Goal: Transaction & Acquisition: Purchase product/service

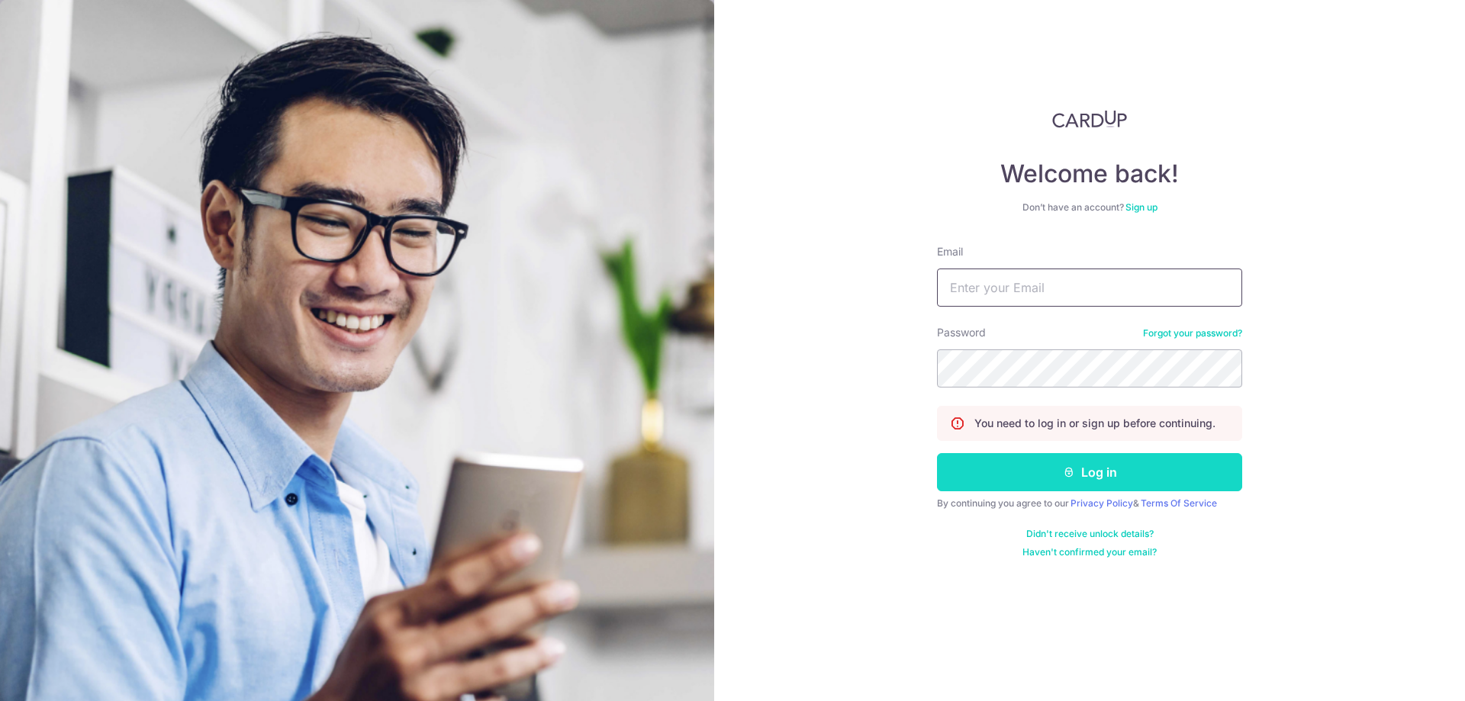
type input "accounts@atelier-z.com.sg"
click at [1070, 453] on button "Log in" at bounding box center [1089, 472] width 305 height 38
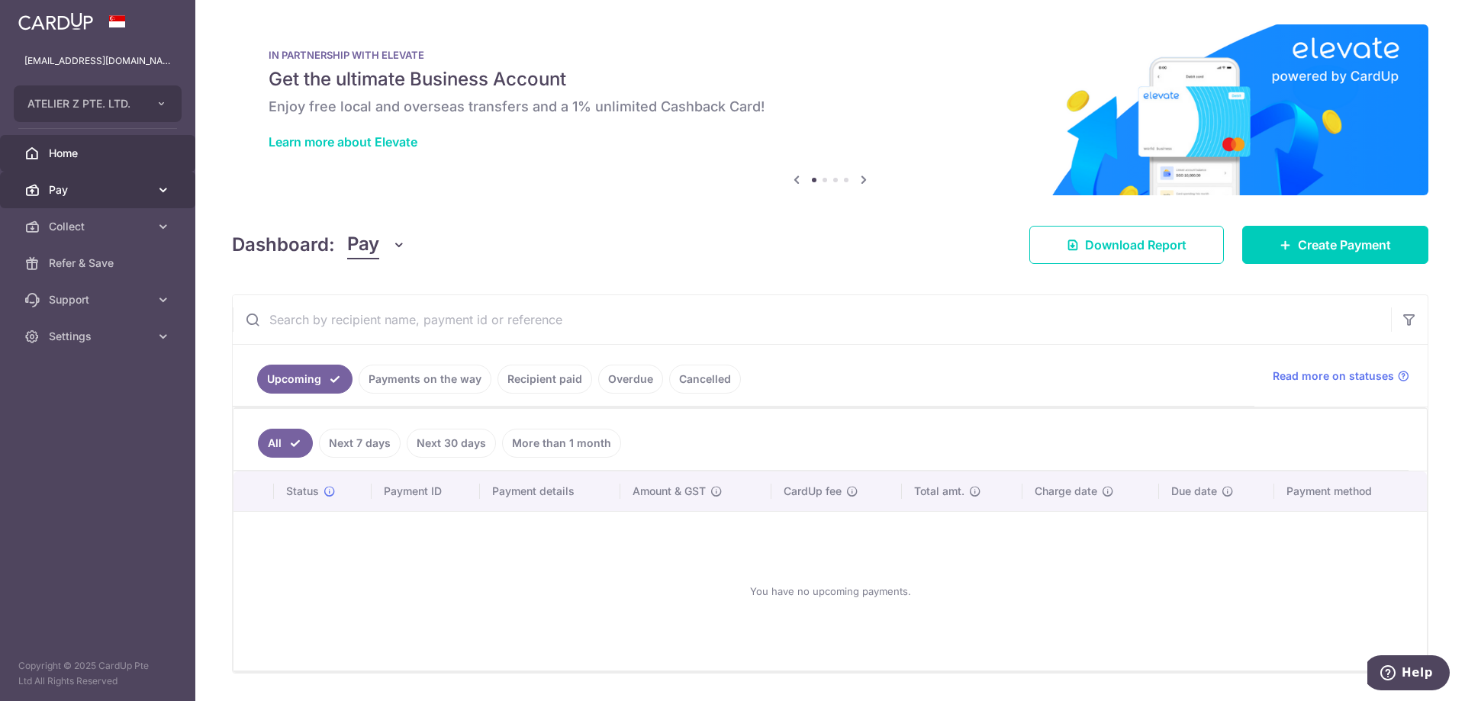
click at [71, 192] on body "accounts@atelier-z.com.sg ATELIER Z PTE. LTD. Add new company ATELIER Z PTE. LT…" at bounding box center [732, 350] width 1465 height 701
click at [145, 183] on span "Pay" at bounding box center [99, 189] width 101 height 15
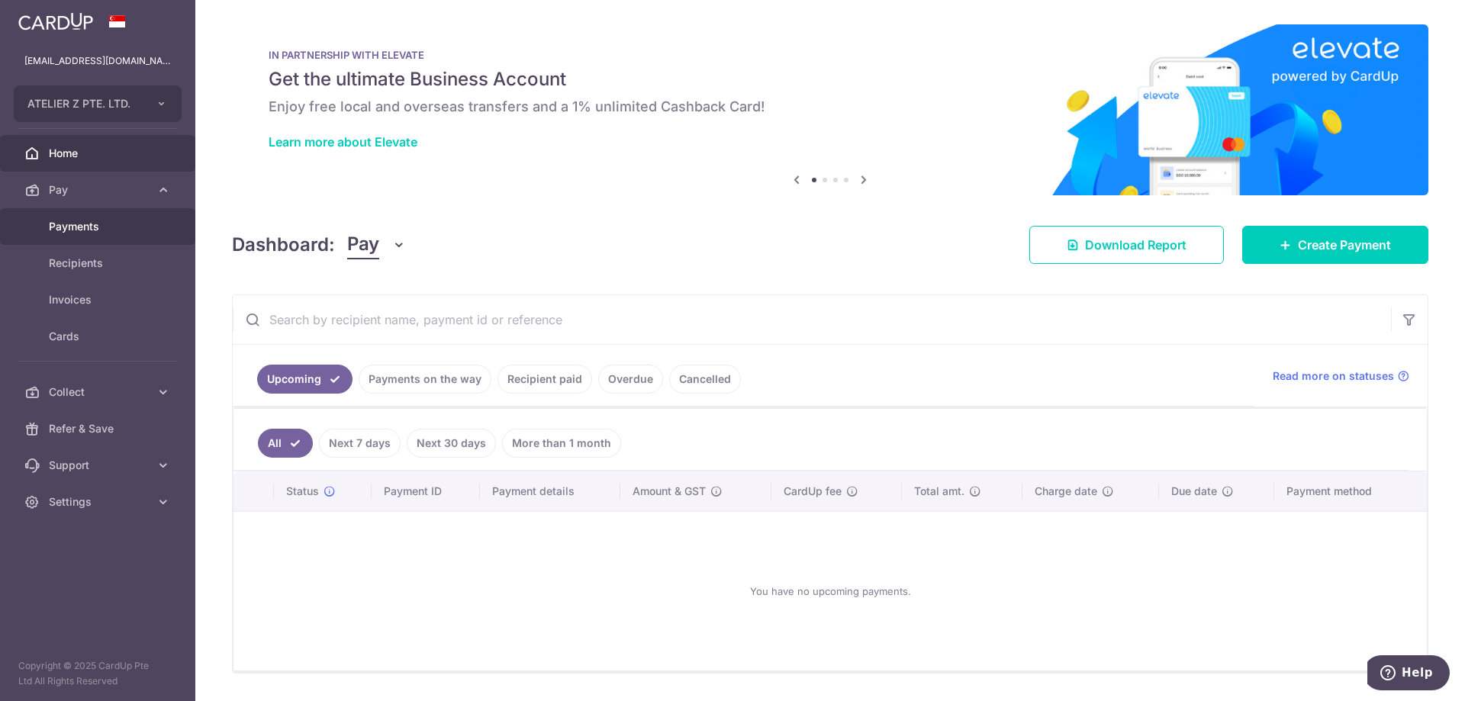
click at [79, 228] on span "Payments" at bounding box center [99, 226] width 101 height 15
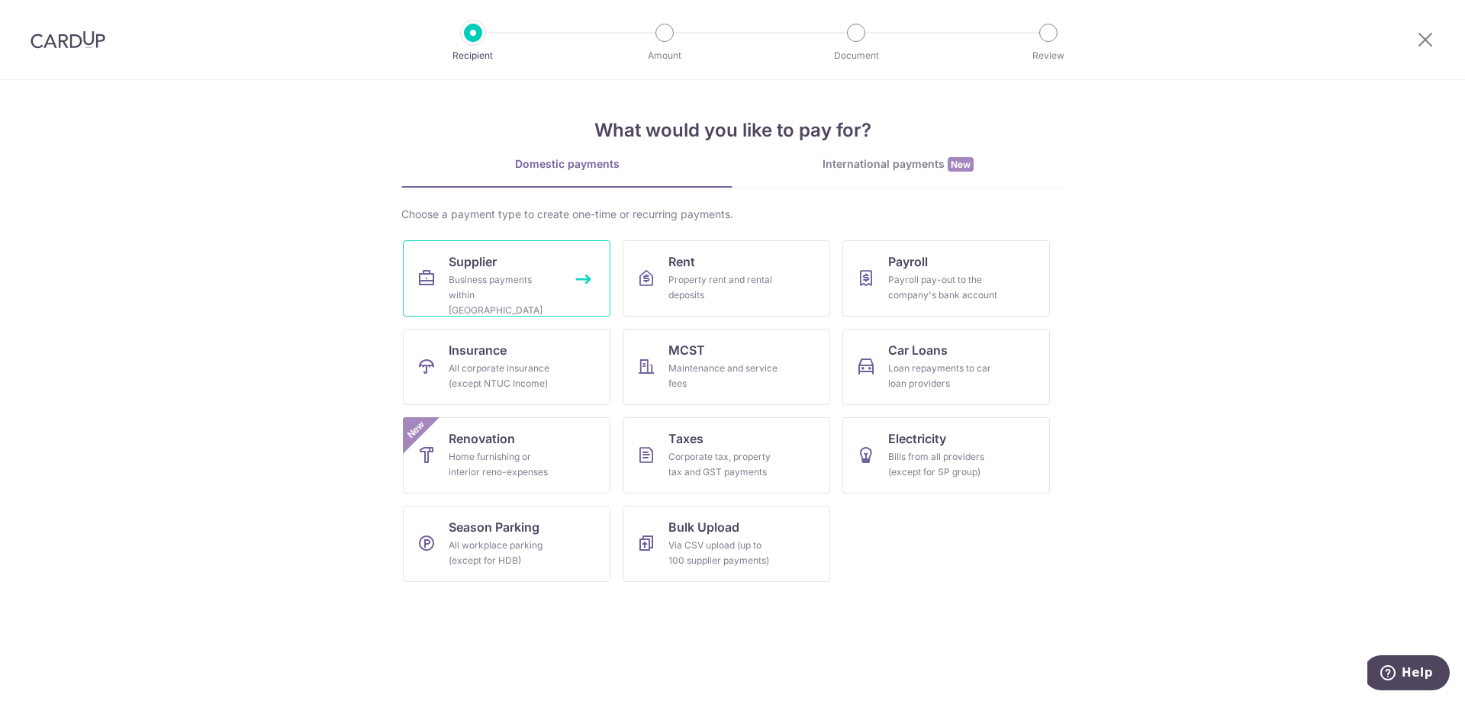
click at [554, 272] on div "Business payments within Singapore" at bounding box center [504, 295] width 110 height 46
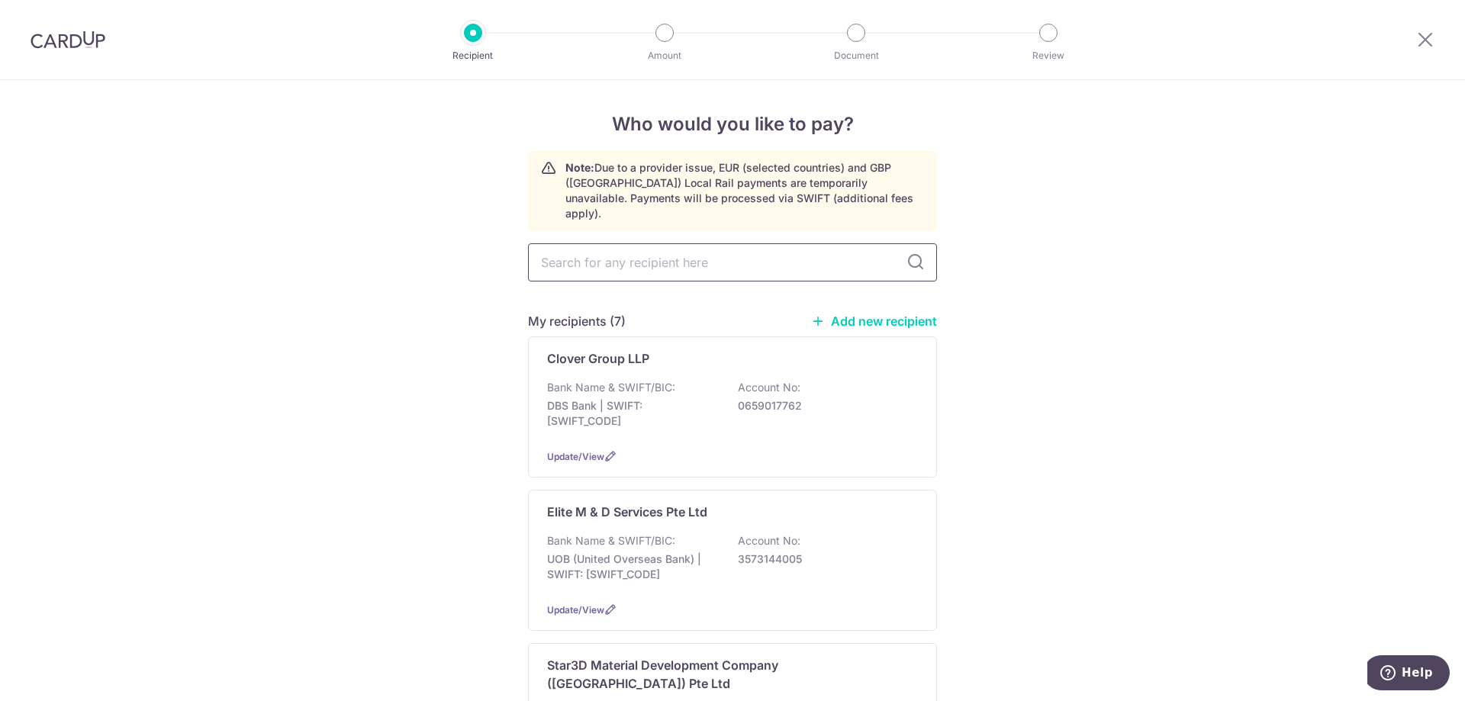
click at [588, 257] on input "text" at bounding box center [732, 262] width 409 height 38
type input "the"
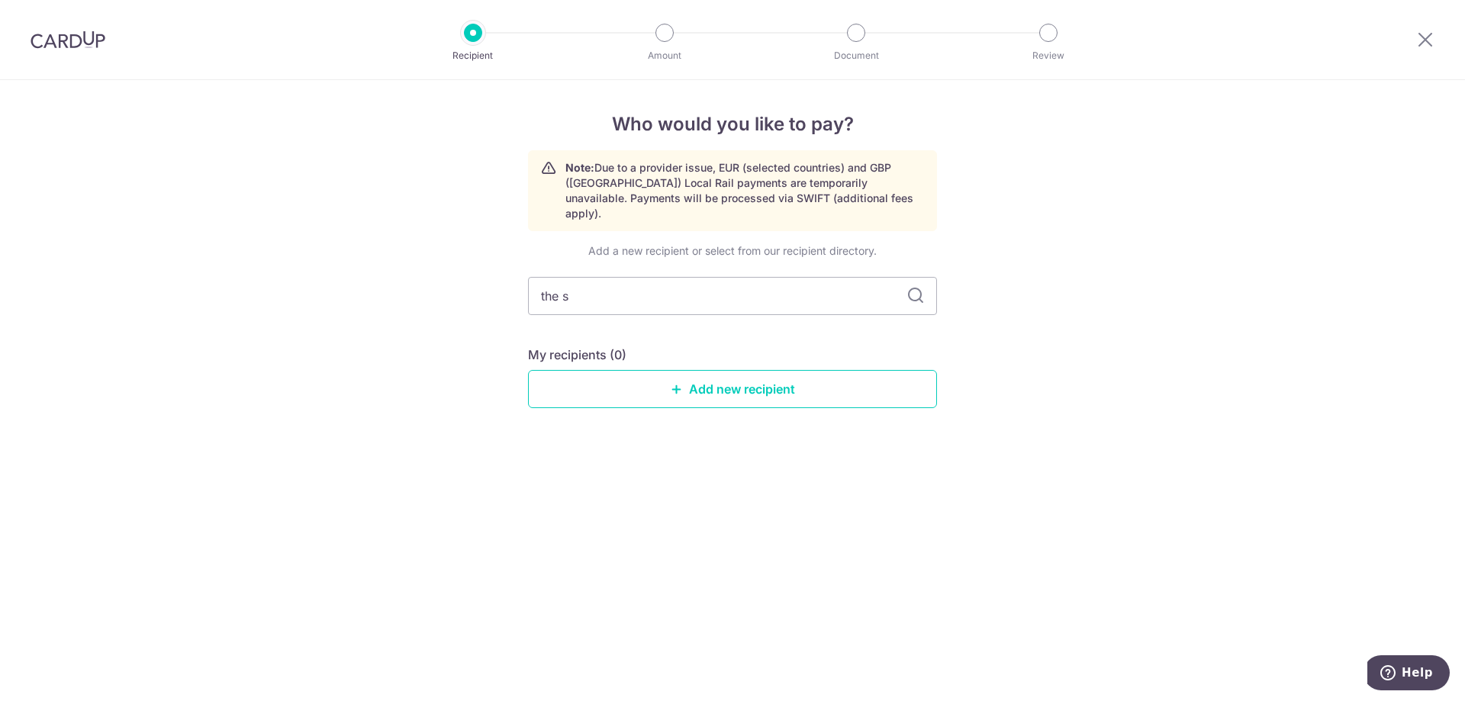
type input "the si"
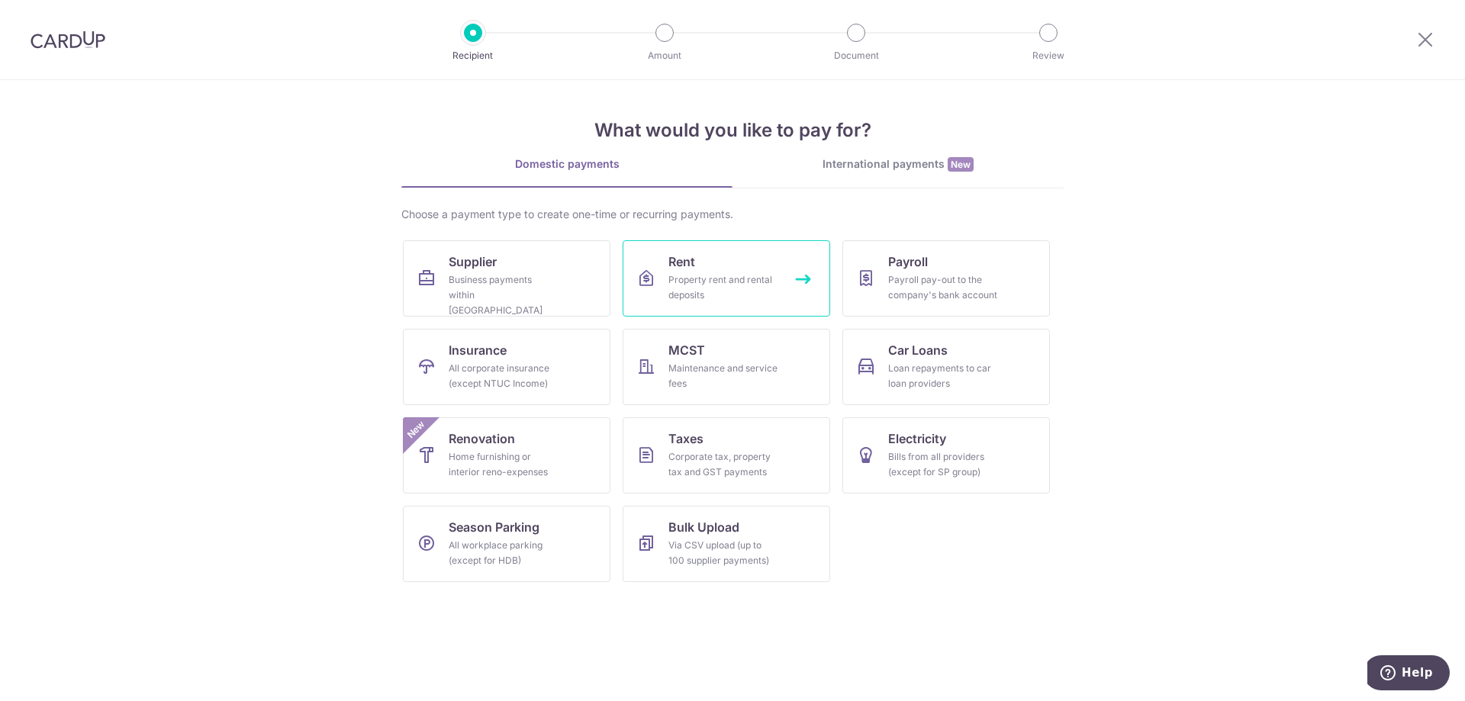
click at [712, 278] on div "Property rent and rental deposits" at bounding box center [723, 287] width 110 height 31
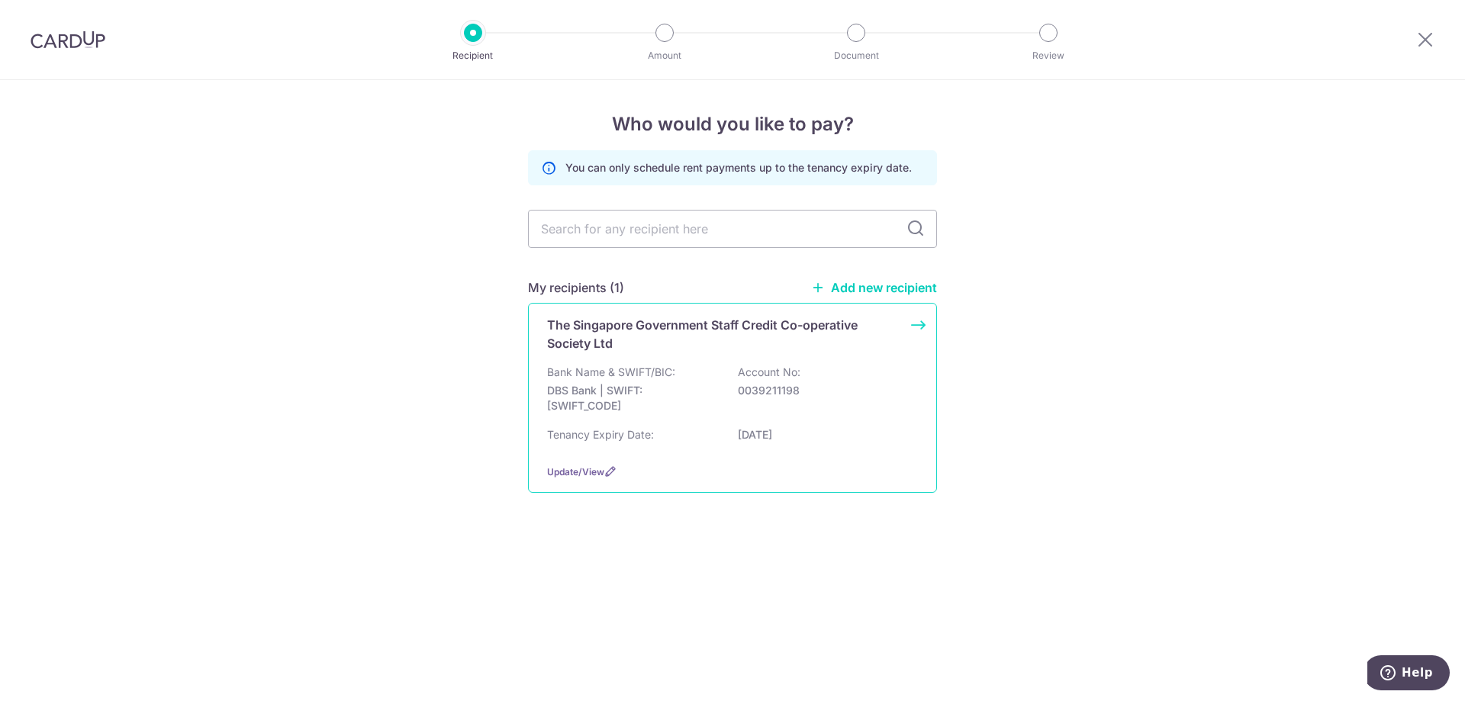
click at [694, 358] on div "The Singapore Government Staff Credit Co-operative Society Ltd Bank Name & SWIF…" at bounding box center [732, 398] width 409 height 190
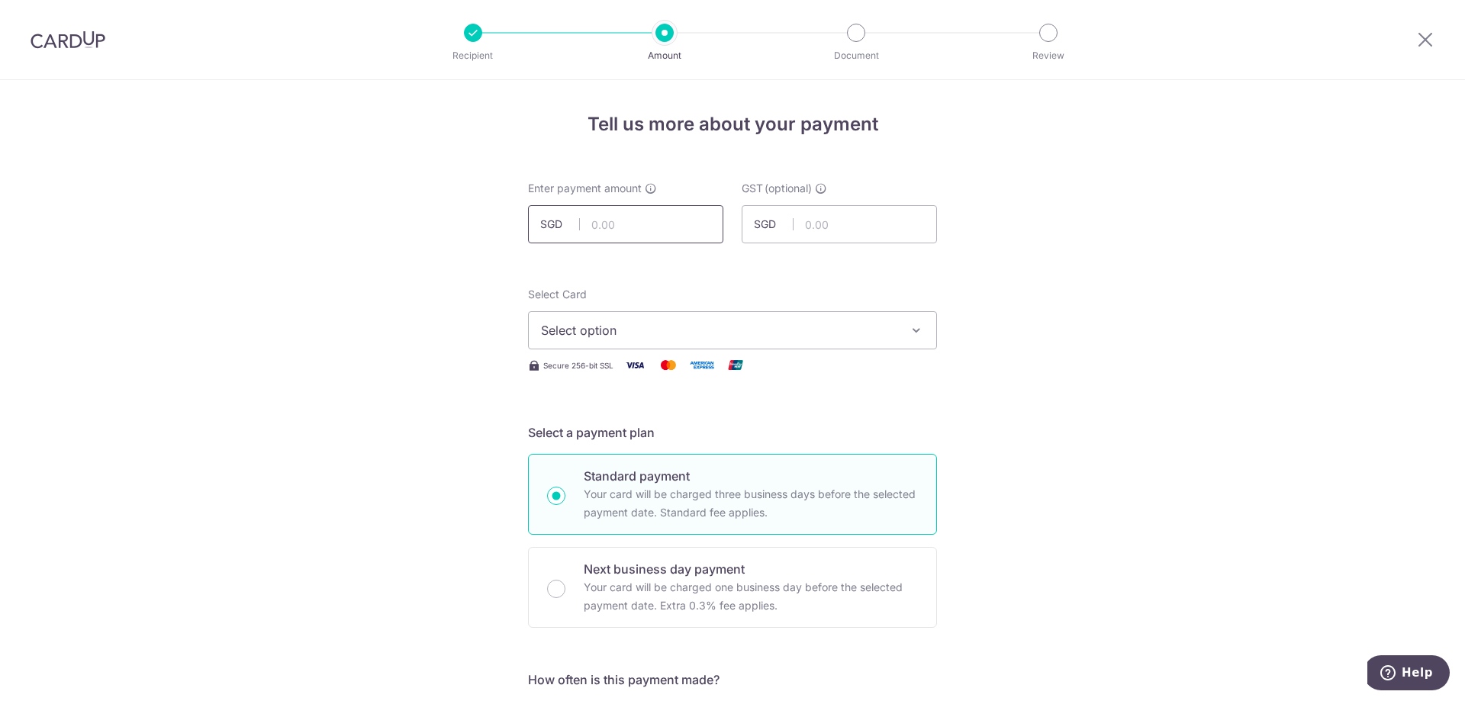
click at [655, 227] on input "text" at bounding box center [625, 224] width 195 height 38
type input "6,500.00"
drag, startPoint x: 825, startPoint y: 331, endPoint x: 815, endPoint y: 347, distance: 19.3
click at [825, 332] on span "Select option" at bounding box center [719, 330] width 356 height 18
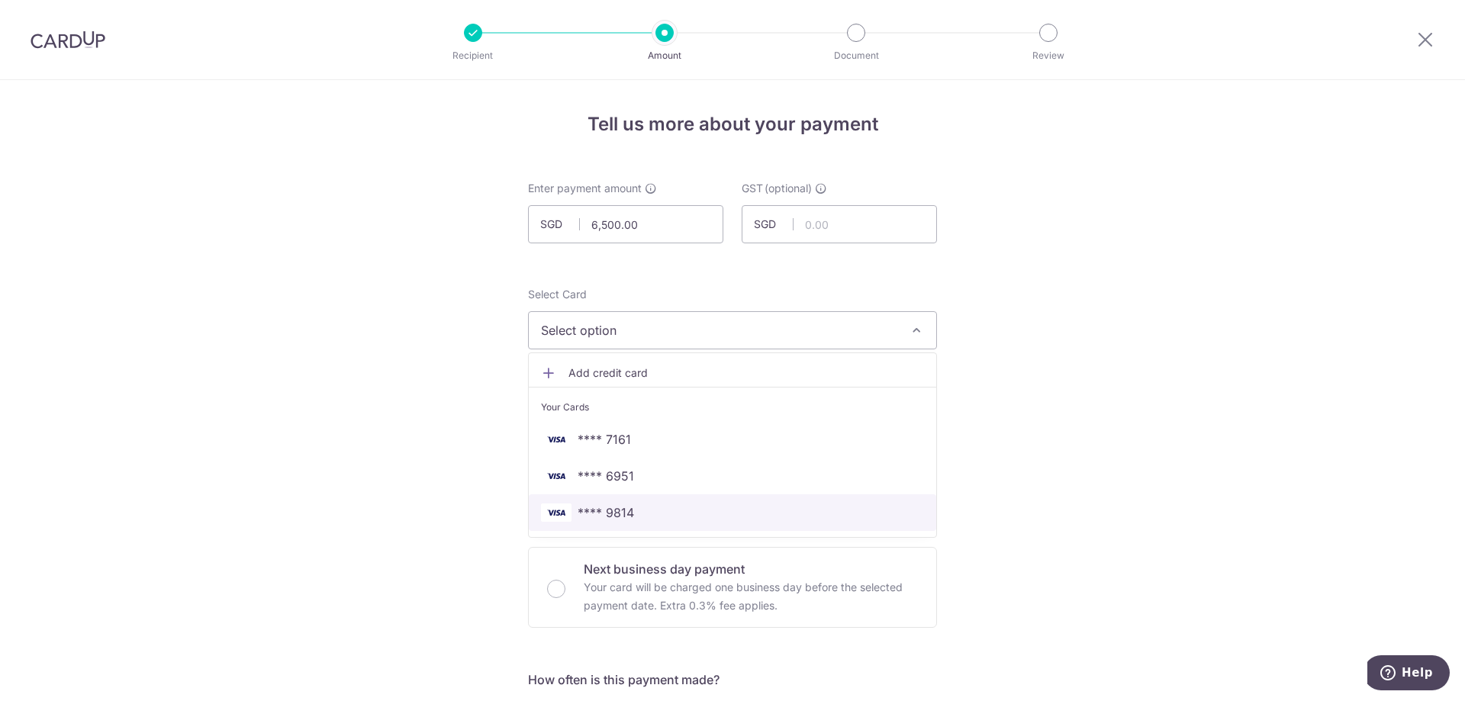
click at [647, 504] on span "**** 9814" at bounding box center [732, 513] width 383 height 18
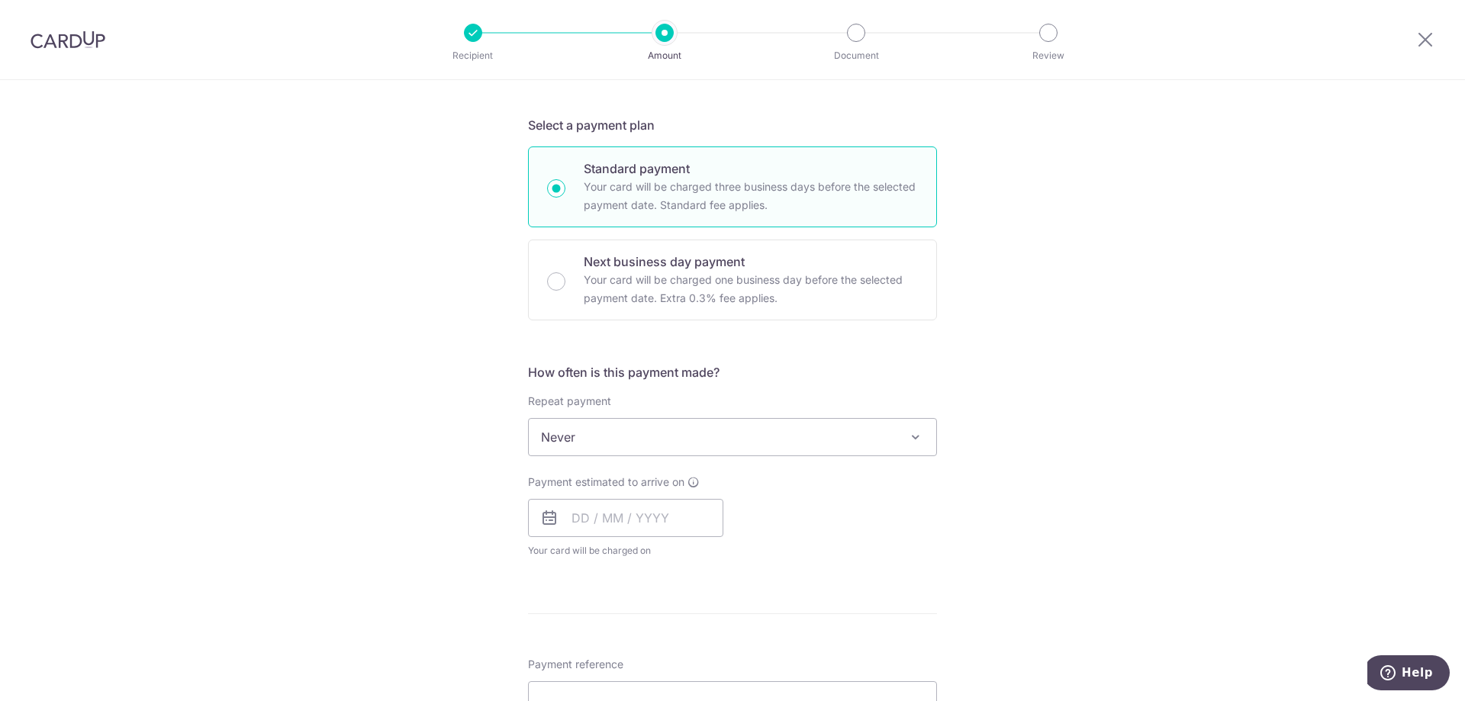
scroll to position [381, 0]
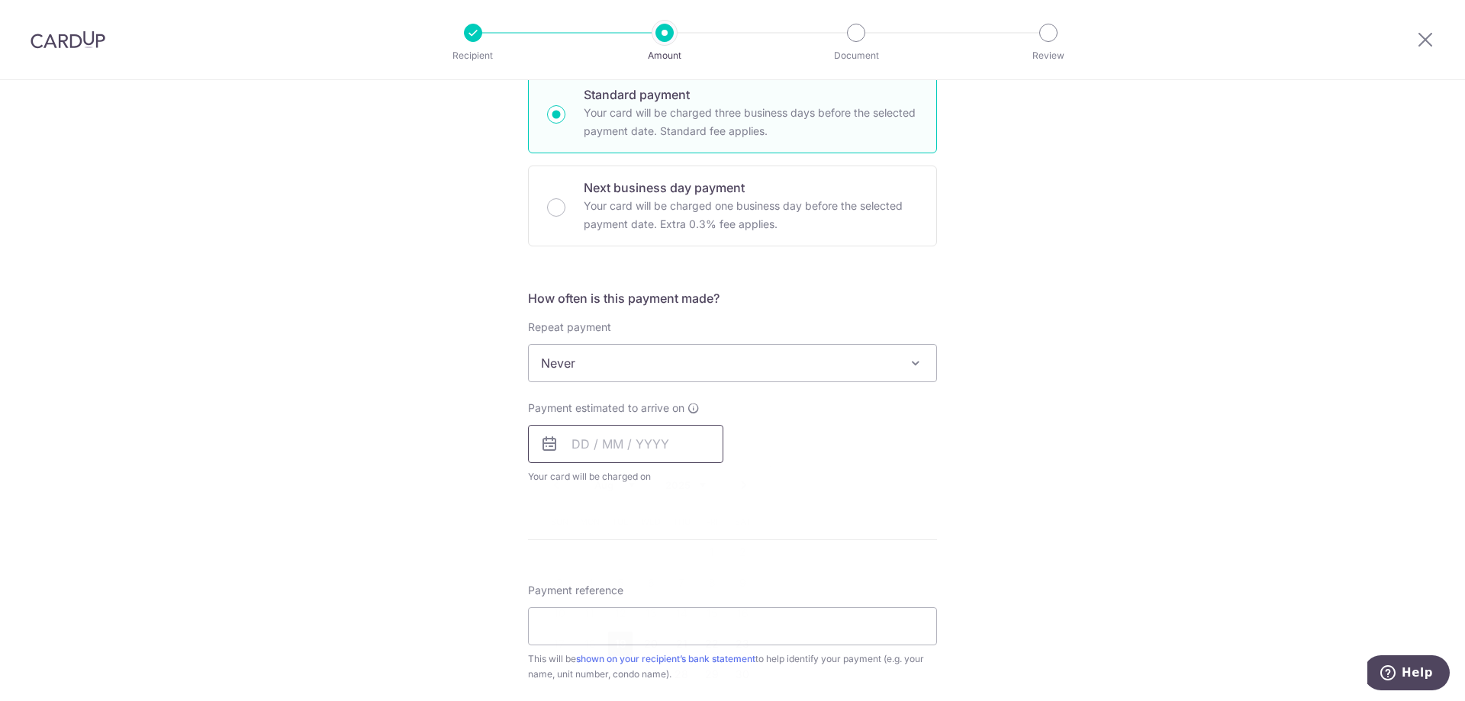
click at [668, 444] on input "text" at bounding box center [625, 444] width 195 height 38
click at [609, 648] on link "19" at bounding box center [620, 644] width 24 height 24
type input "19/08/2025"
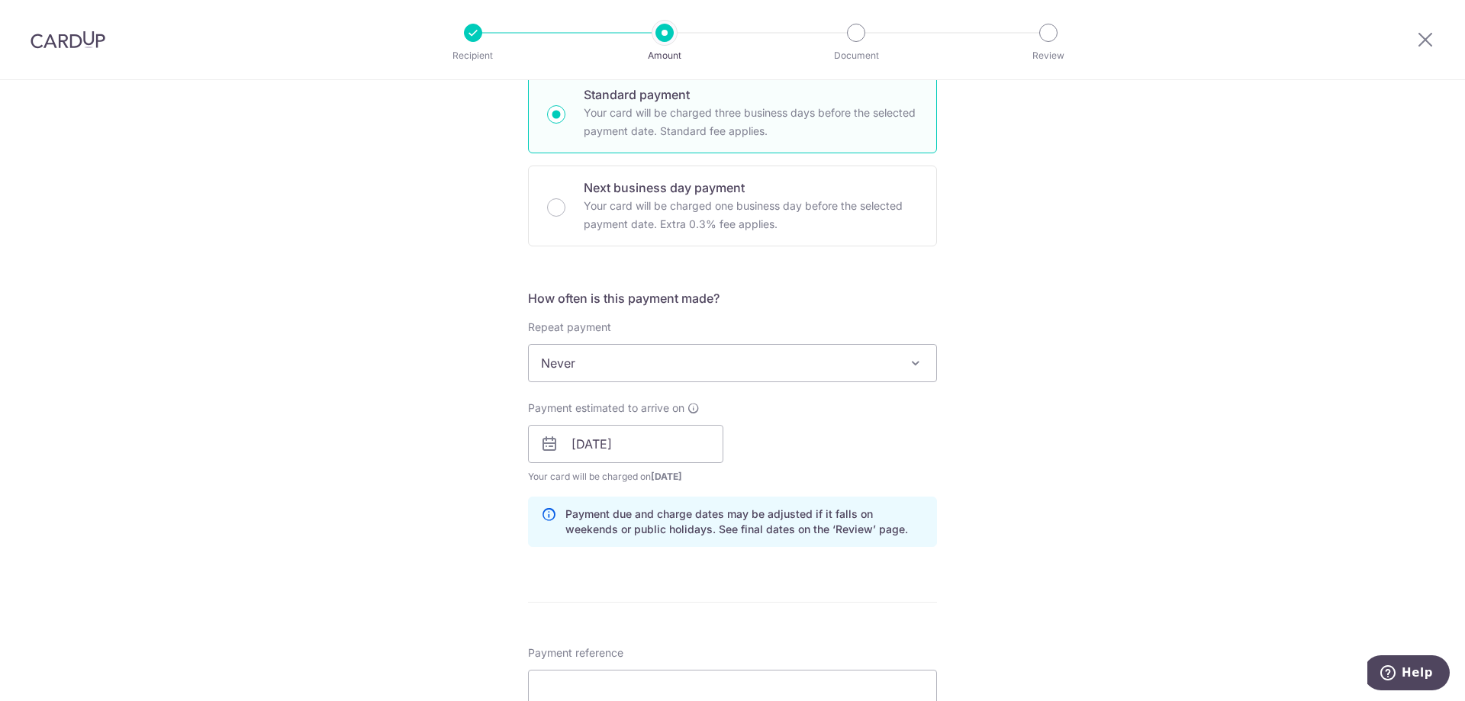
click at [1058, 525] on div "Tell us more about your payment Enter payment amount SGD 6,500.00 6500.00 GST (…" at bounding box center [732, 471] width 1465 height 1545
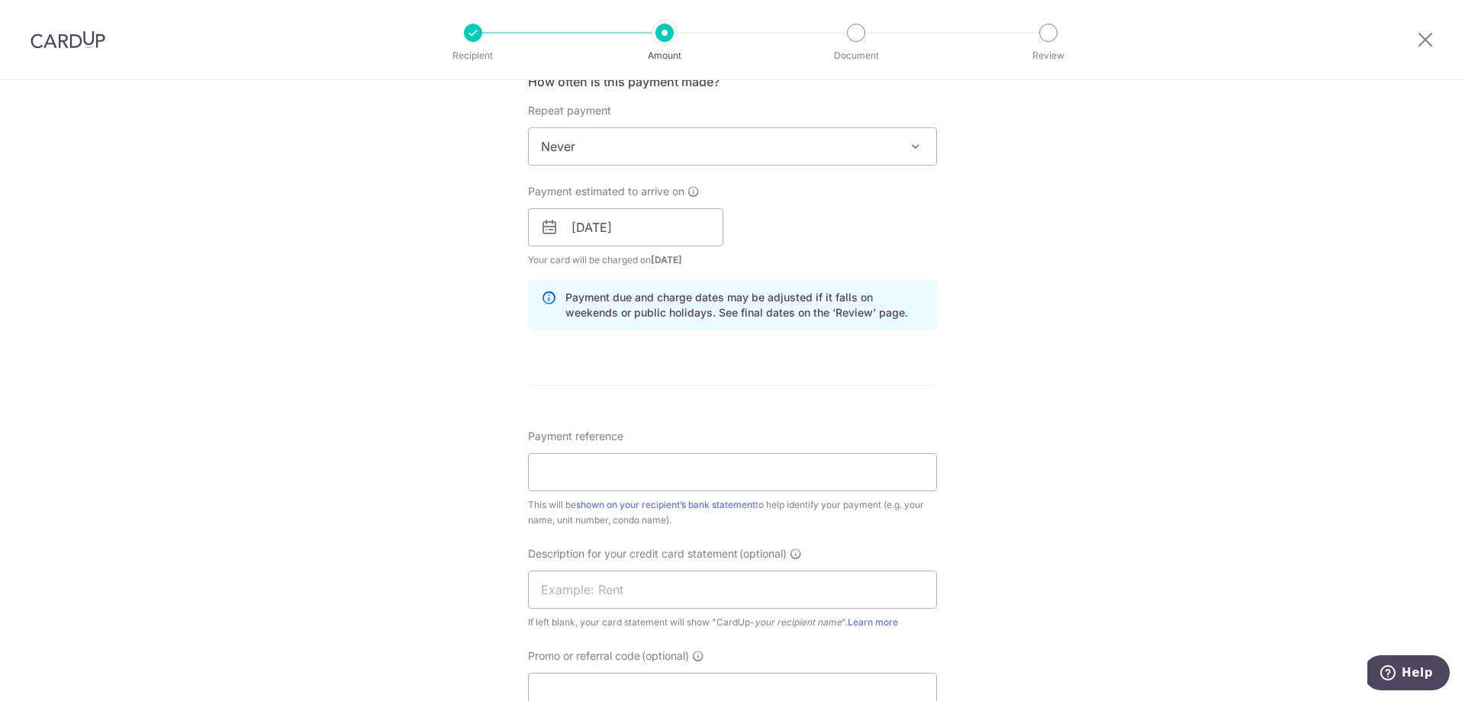
scroll to position [610, 0]
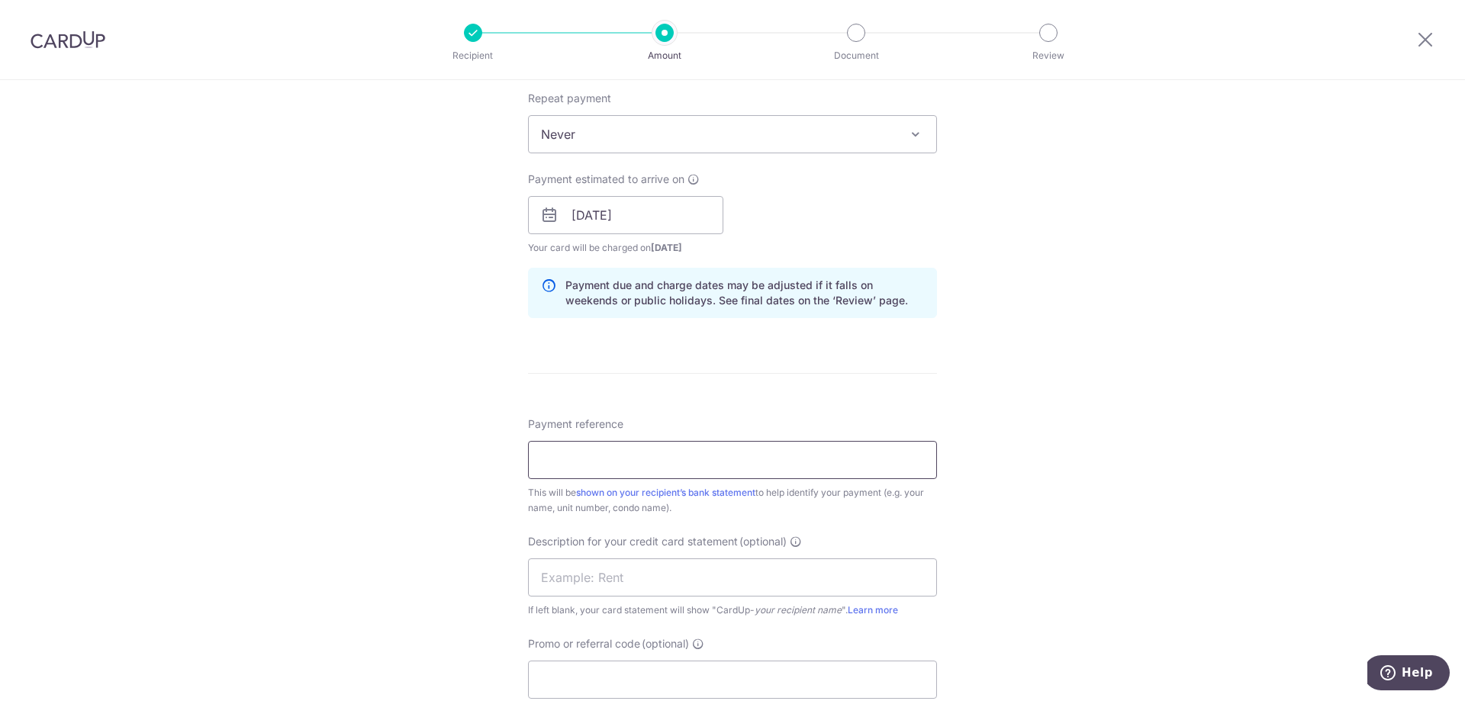
click at [649, 470] on input "Payment reference" at bounding box center [732, 460] width 409 height 38
click at [1153, 458] on div "Tell us more about your payment Enter payment amount SGD 6,500.00 6500.00 GST (…" at bounding box center [732, 242] width 1465 height 1545
click at [671, 452] on input "Payment reference" at bounding box center [732, 460] width 409 height 38
type input "ATELIERZ AZP/064"
click at [702, 581] on input "text" at bounding box center [732, 577] width 409 height 38
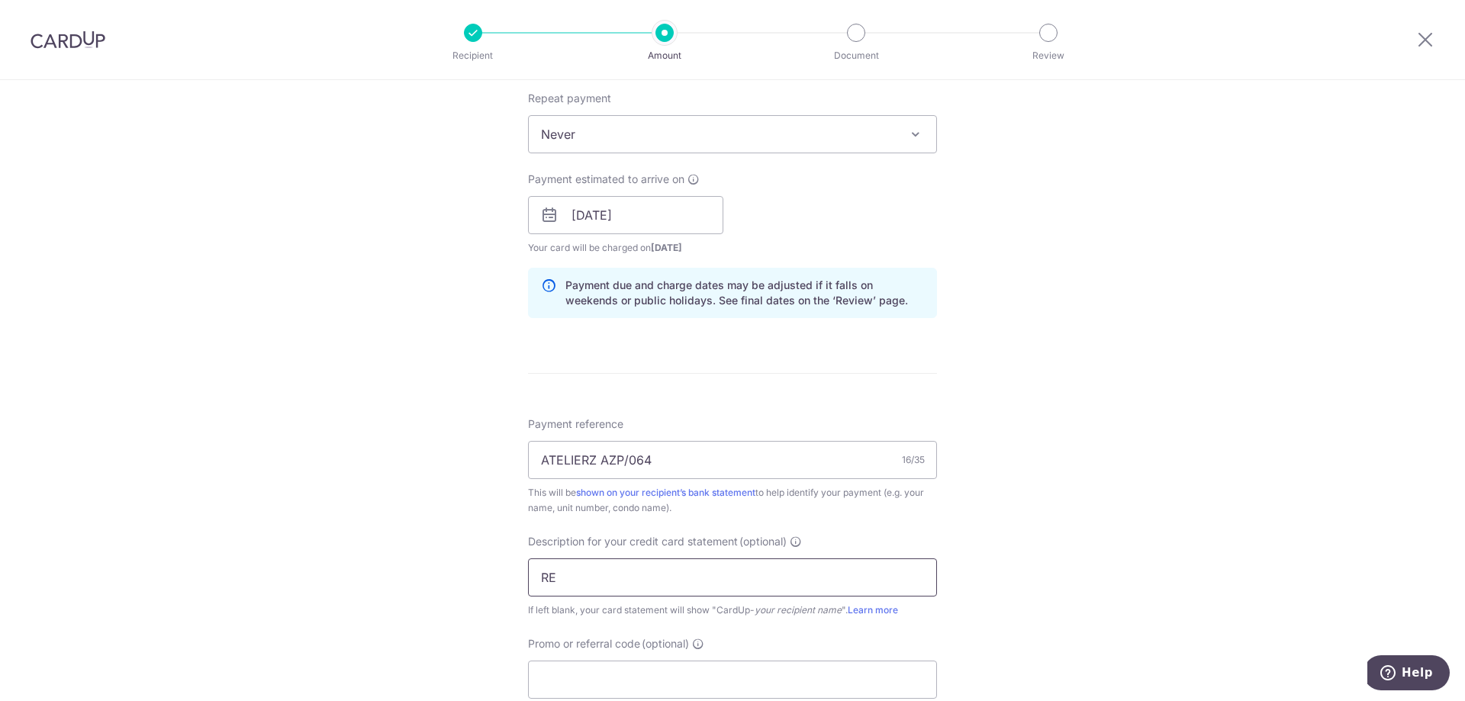
type input "R"
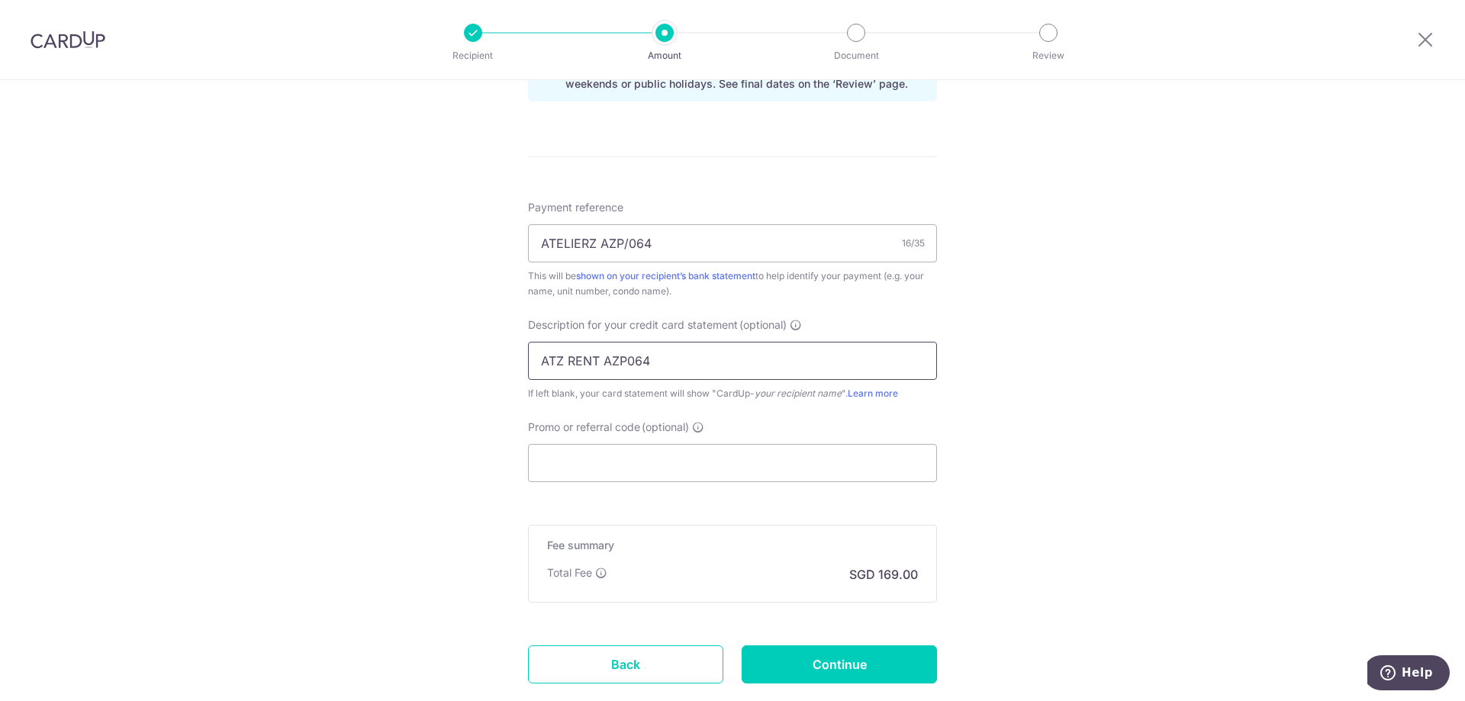
scroll to position [839, 0]
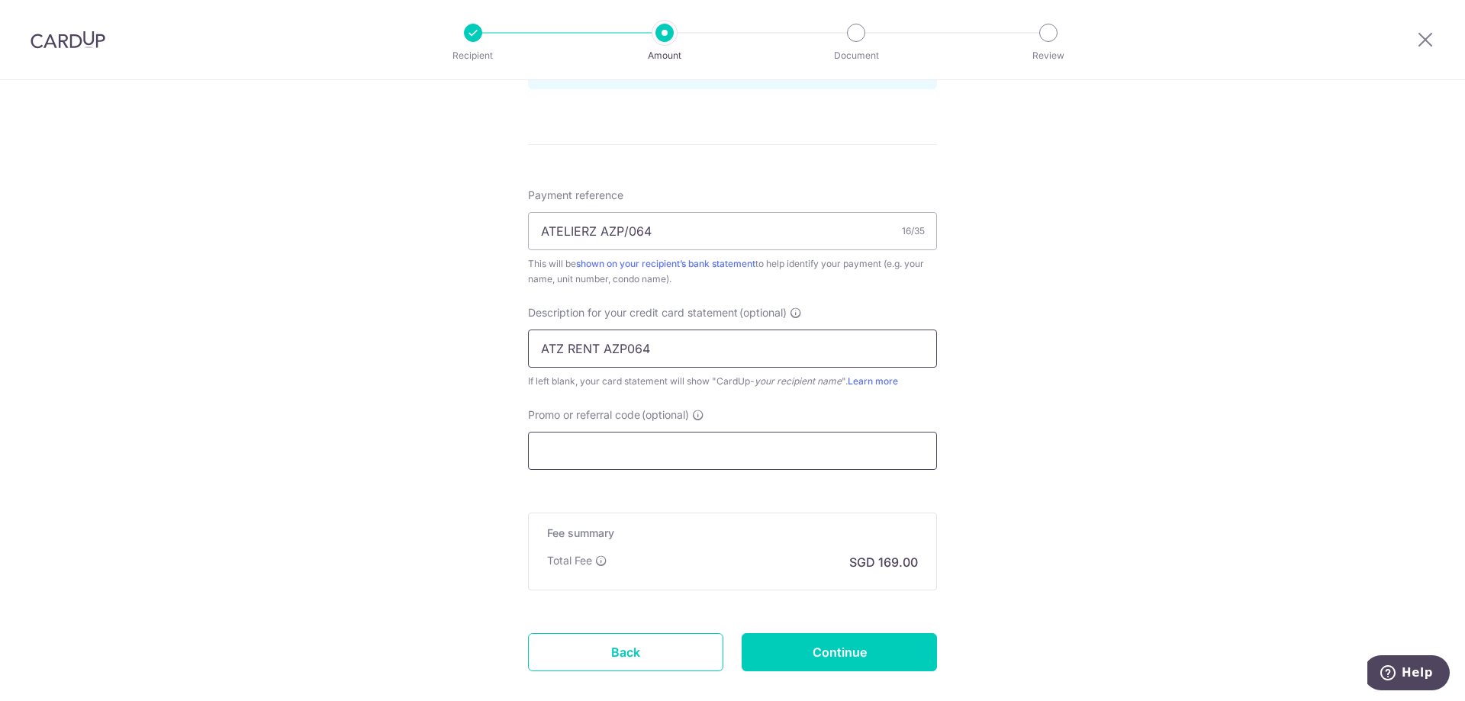
type input "ATZ RENT AZP064"
click at [615, 442] on input "Promo or referral code (optional)" at bounding box center [732, 451] width 409 height 38
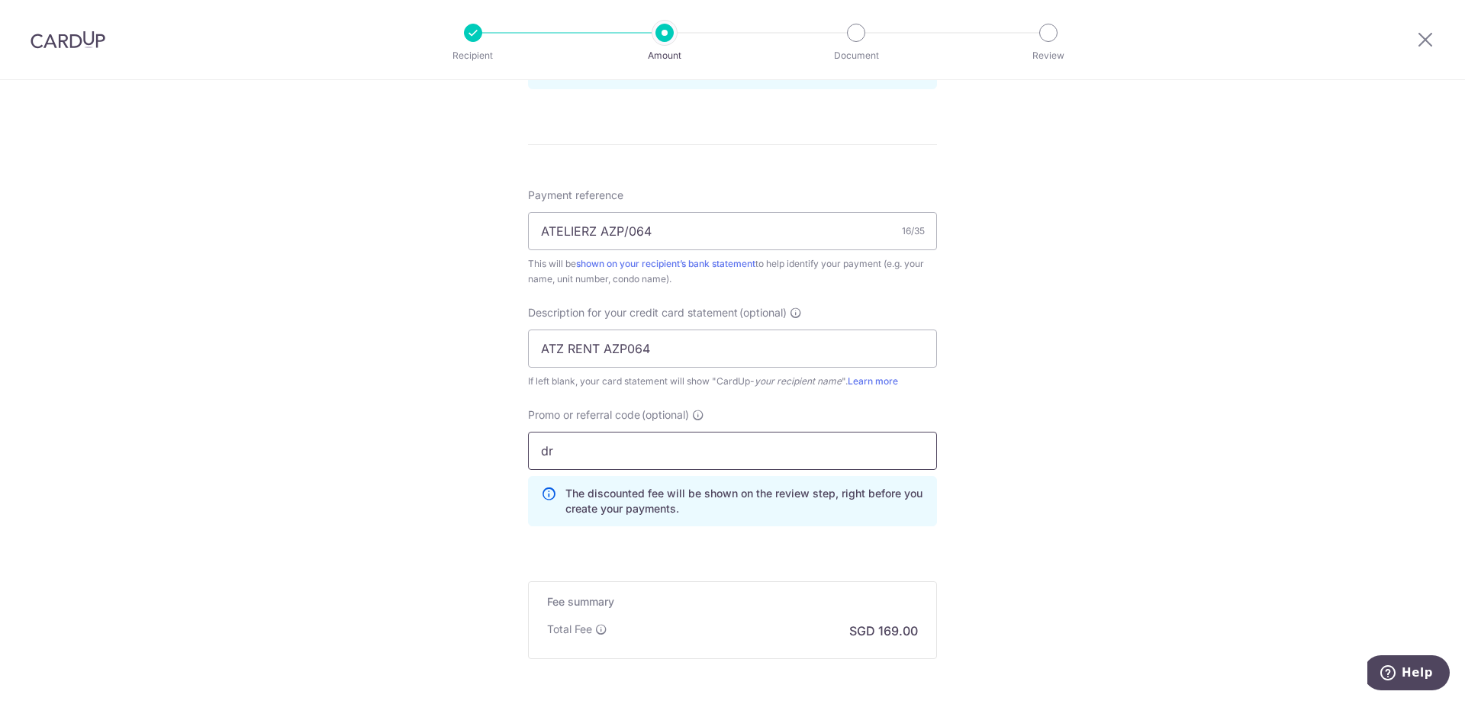
type input "d"
type input "DRGOH174"
click at [1047, 491] on div "Tell us more about your payment Enter payment amount SGD 6,500.00 6500.00 GST (…" at bounding box center [732, 48] width 1465 height 1614
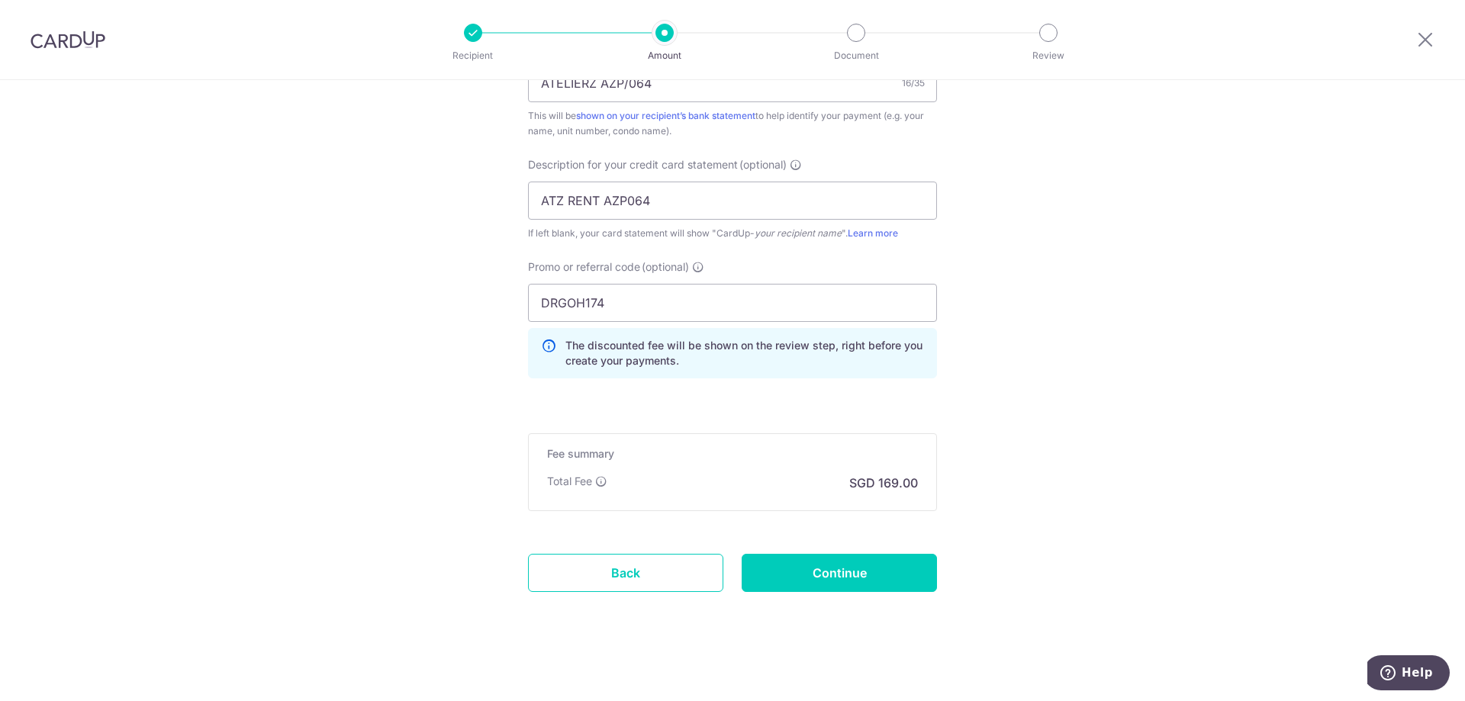
scroll to position [993, 0]
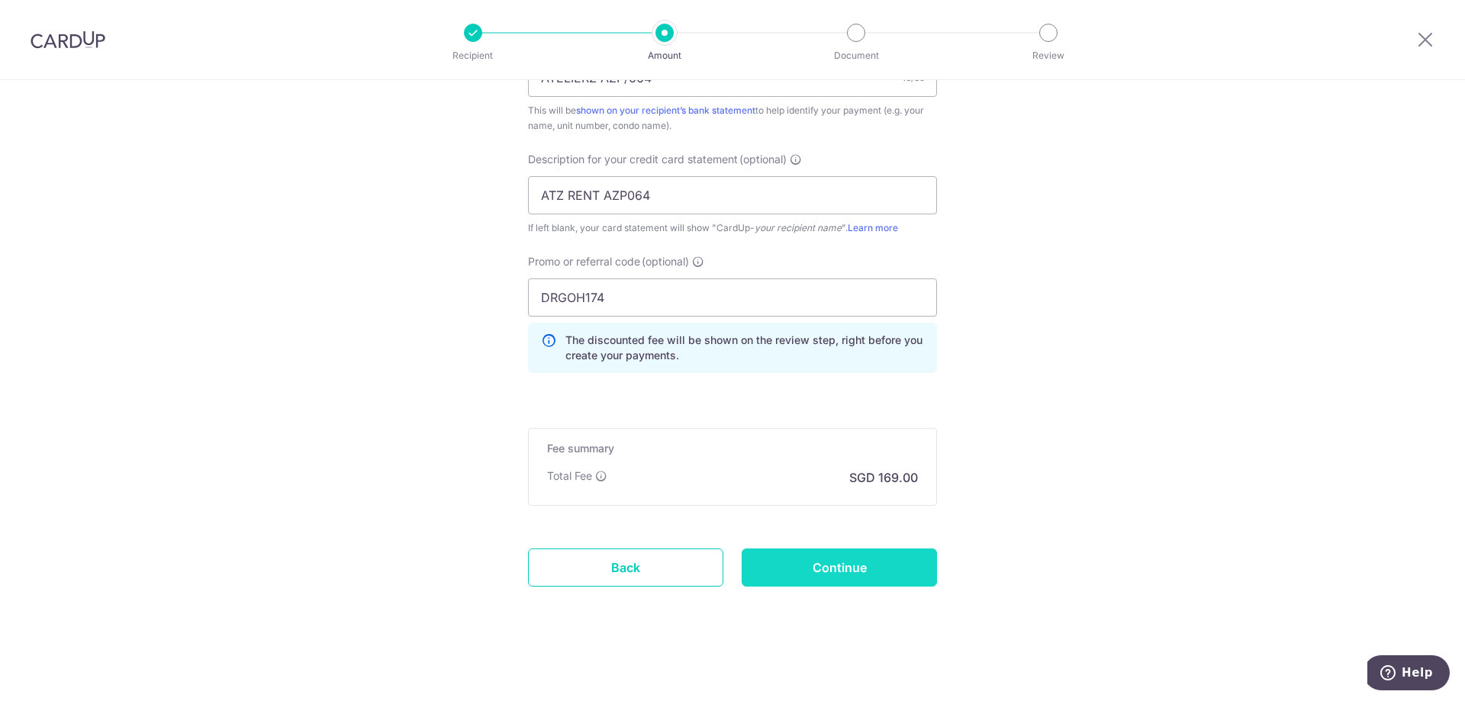
click at [861, 577] on input "Continue" at bounding box center [839, 568] width 195 height 38
type input "Create Schedule"
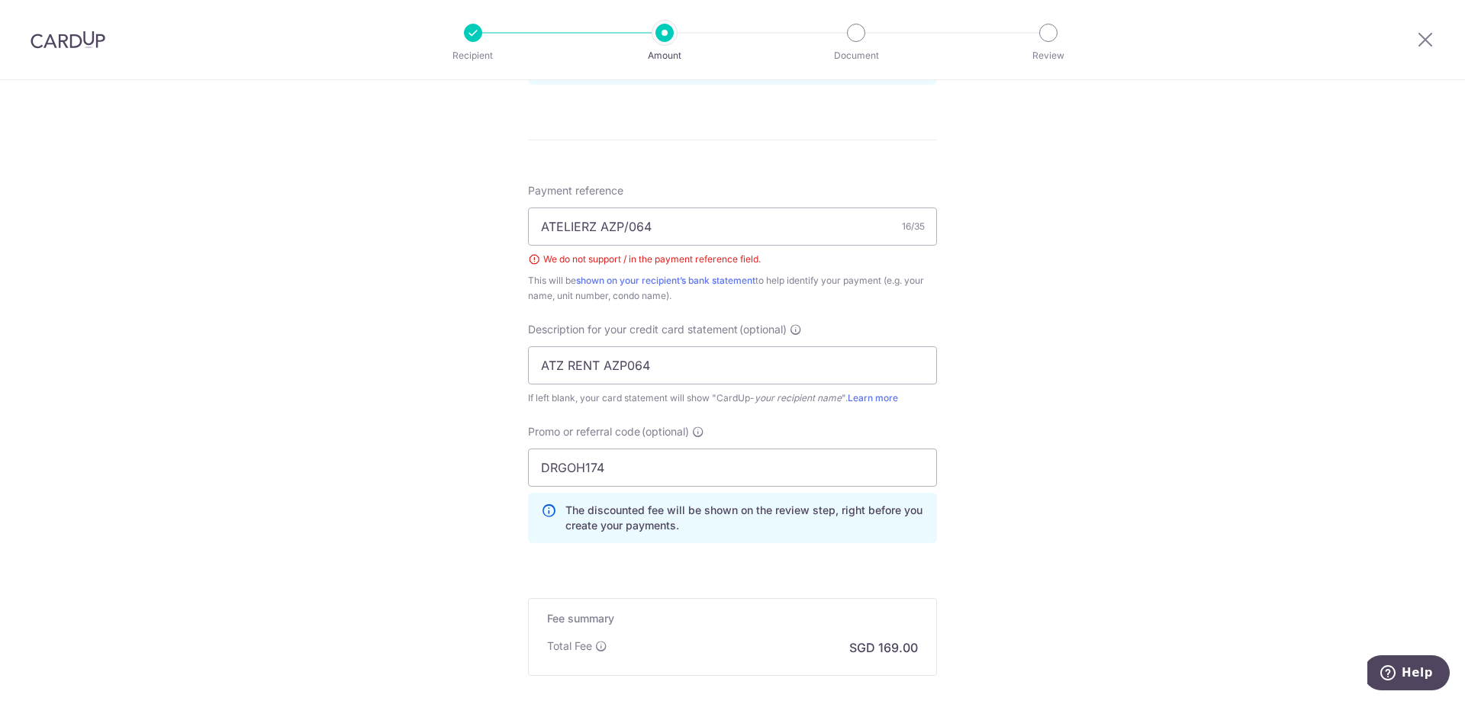
scroll to position [785, 0]
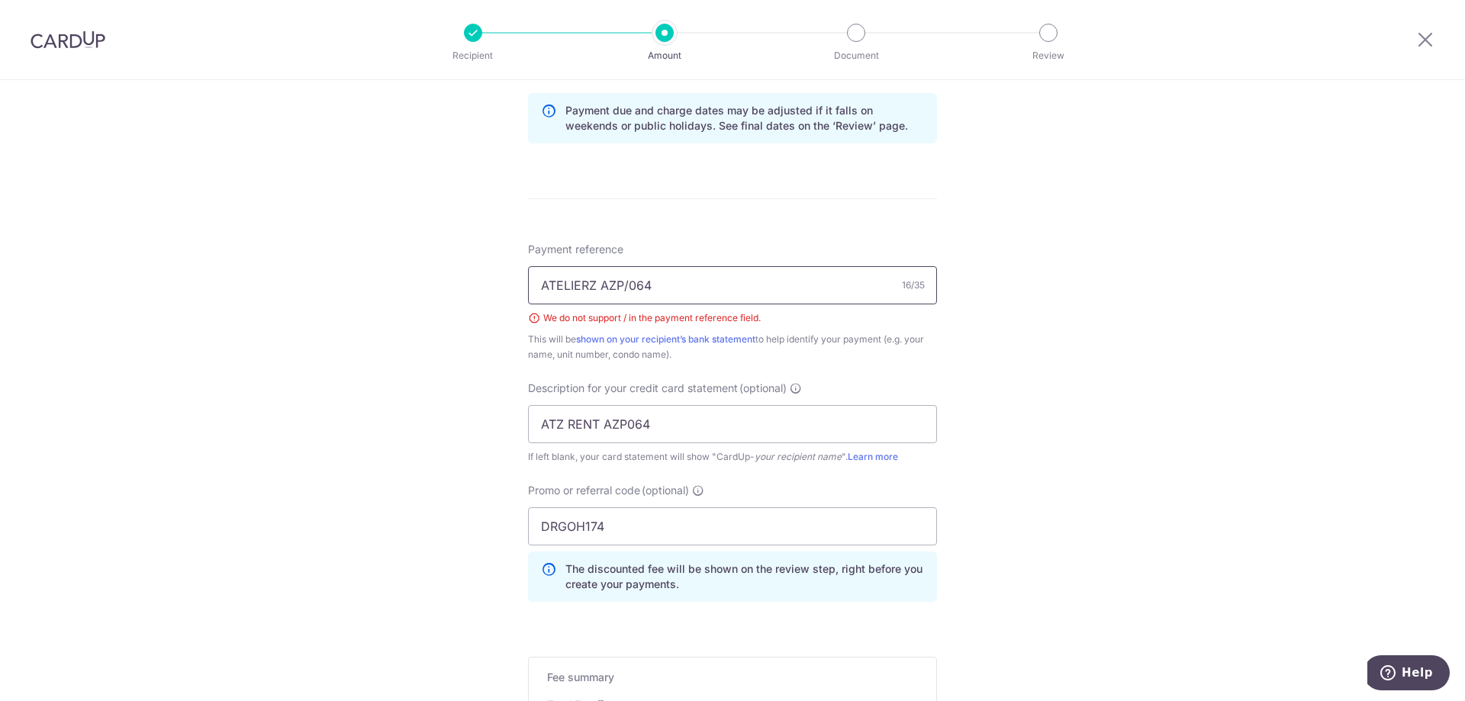
click at [627, 286] on input "ATELIERZ AZP/064" at bounding box center [732, 285] width 409 height 38
type input "ATELIERZ AZP064"
click at [1071, 362] on div "Tell us more about your payment Enter payment amount SGD 6,500.00 6500.00 GST (…" at bounding box center [732, 112] width 1465 height 1635
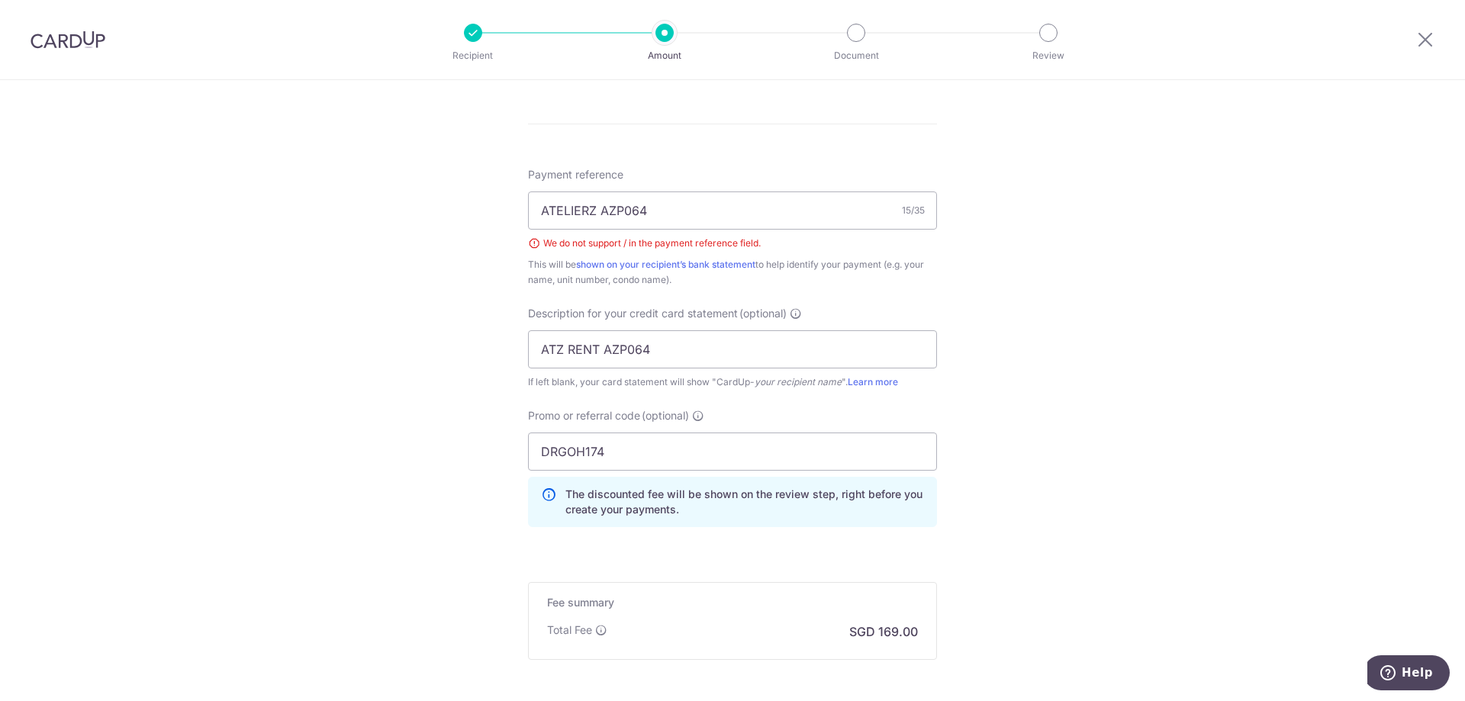
scroll to position [1014, 0]
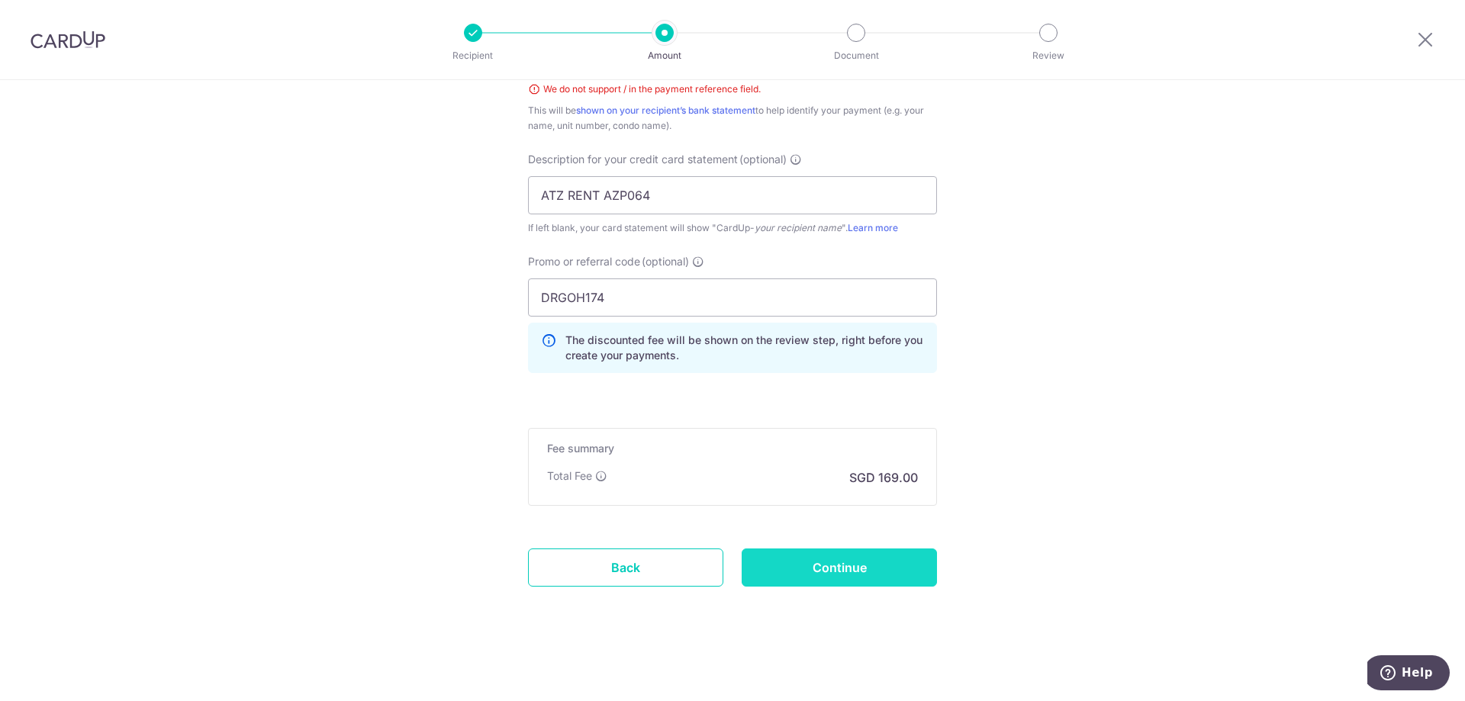
click at [794, 574] on input "Continue" at bounding box center [839, 568] width 195 height 38
type input "Create Schedule"
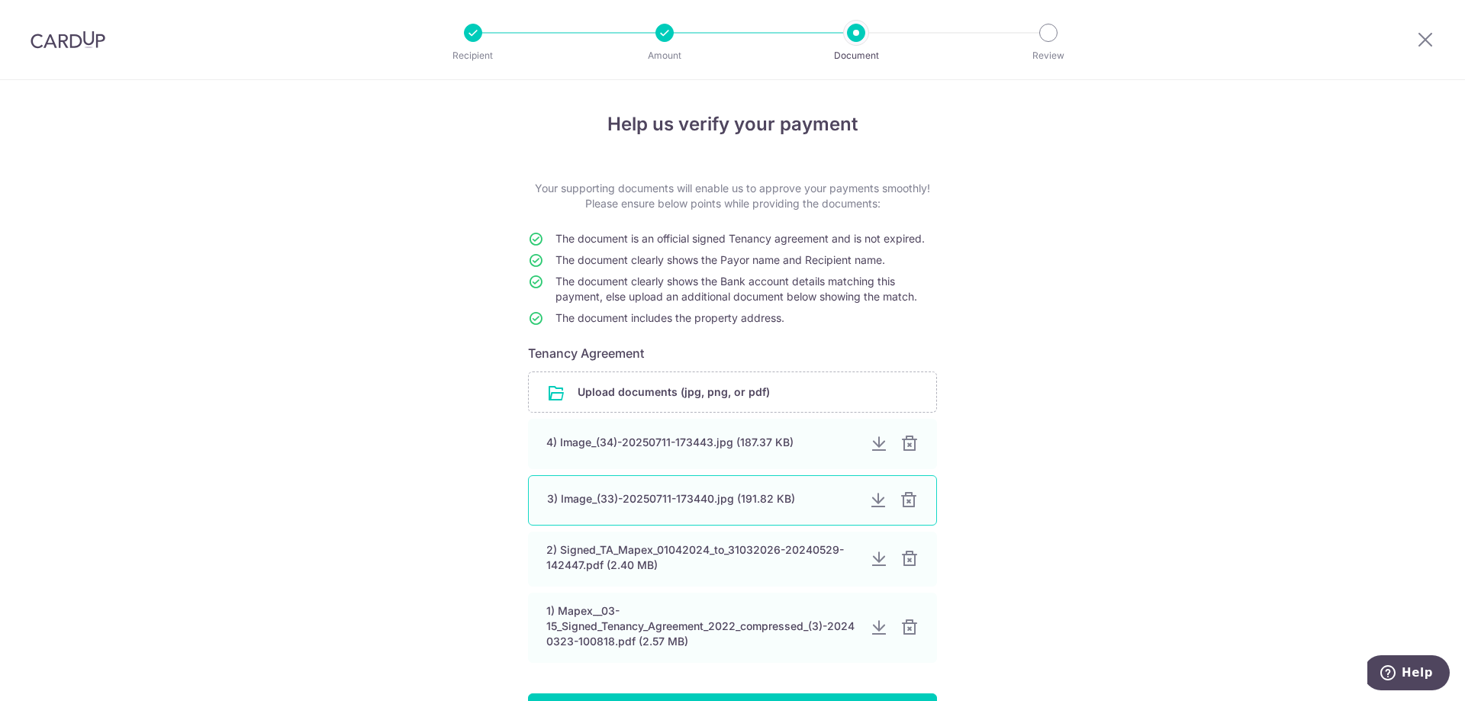
click at [740, 507] on div "3) Image_(33)-20250711-173440.jpg (191.82 KB)" at bounding box center [732, 500] width 409 height 50
click at [874, 499] on div at bounding box center [878, 500] width 18 height 18
click at [877, 447] on div at bounding box center [878, 444] width 18 height 18
click at [904, 501] on div at bounding box center [908, 500] width 18 height 18
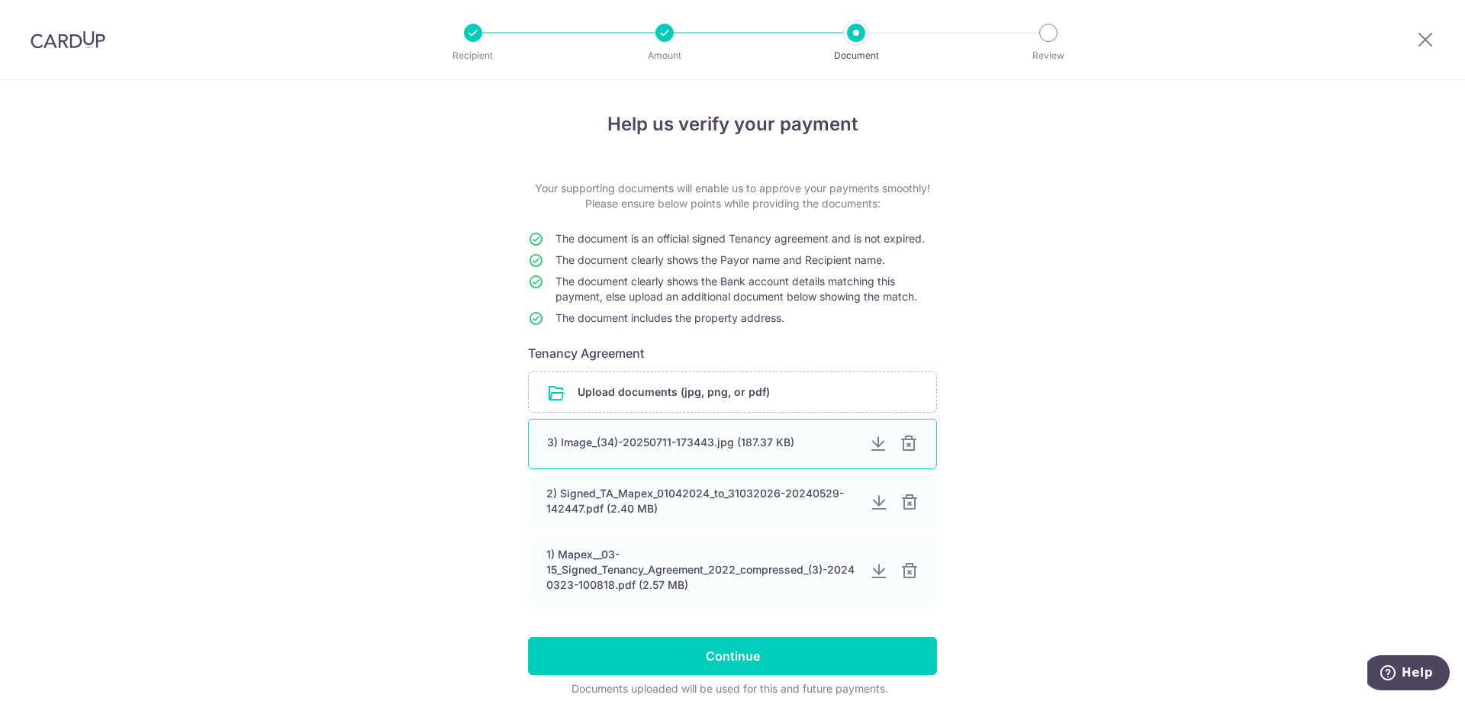
click at [907, 443] on div at bounding box center [908, 444] width 18 height 18
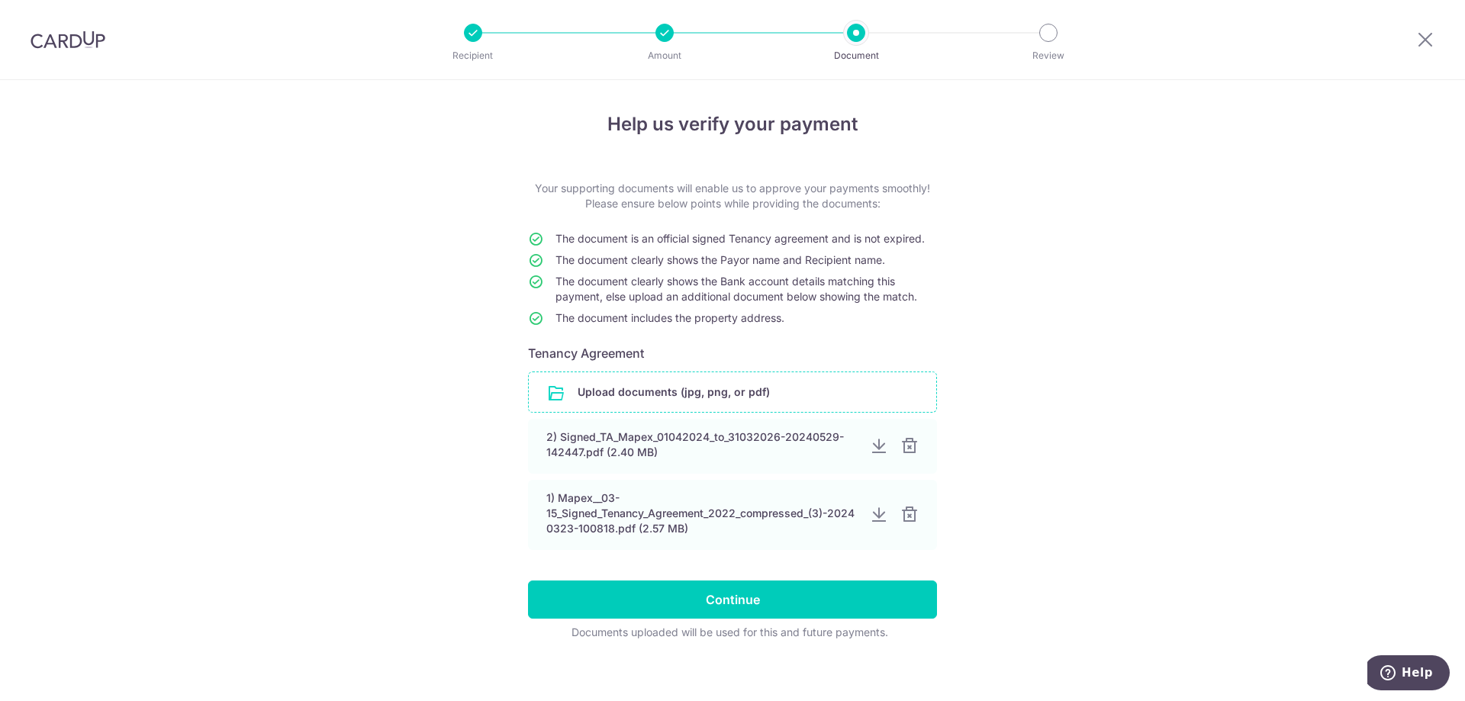
click at [708, 394] on input "file" at bounding box center [732, 392] width 407 height 40
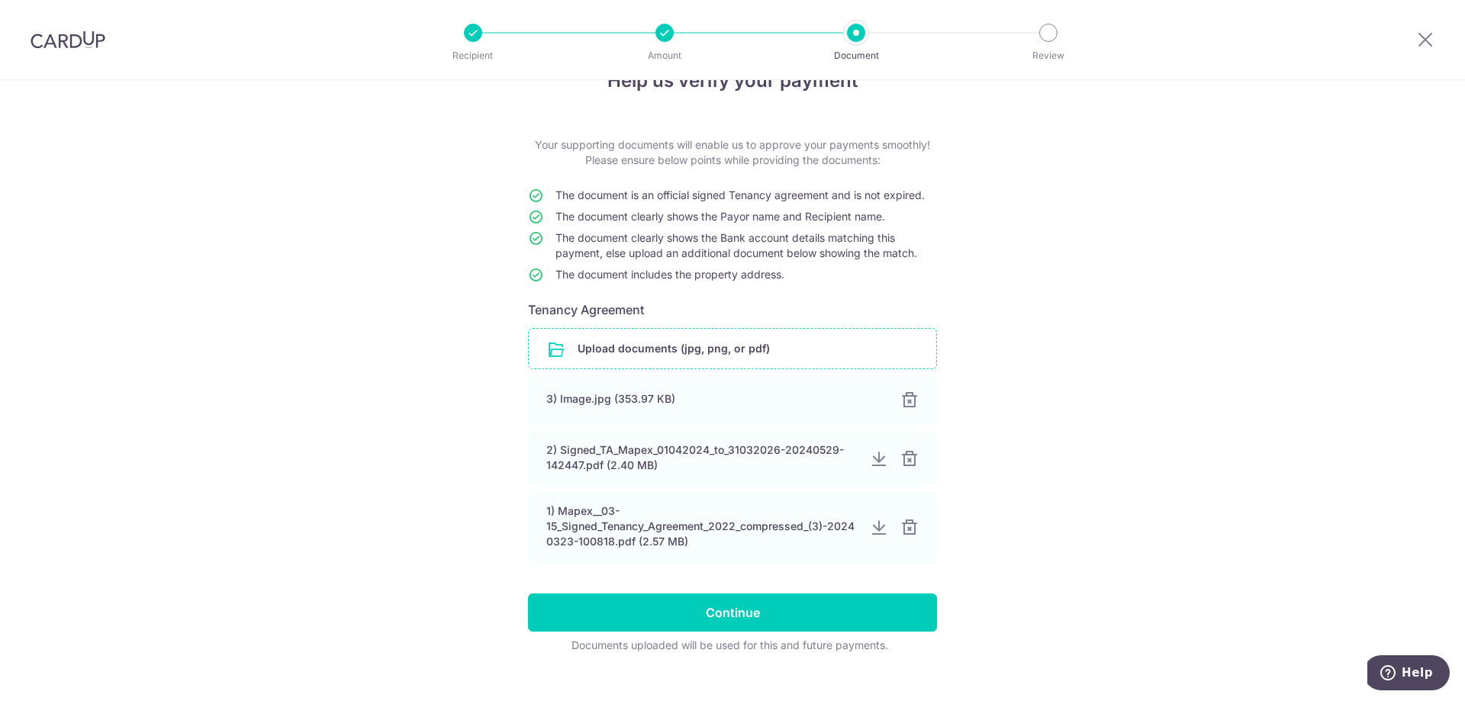
scroll to position [67, 0]
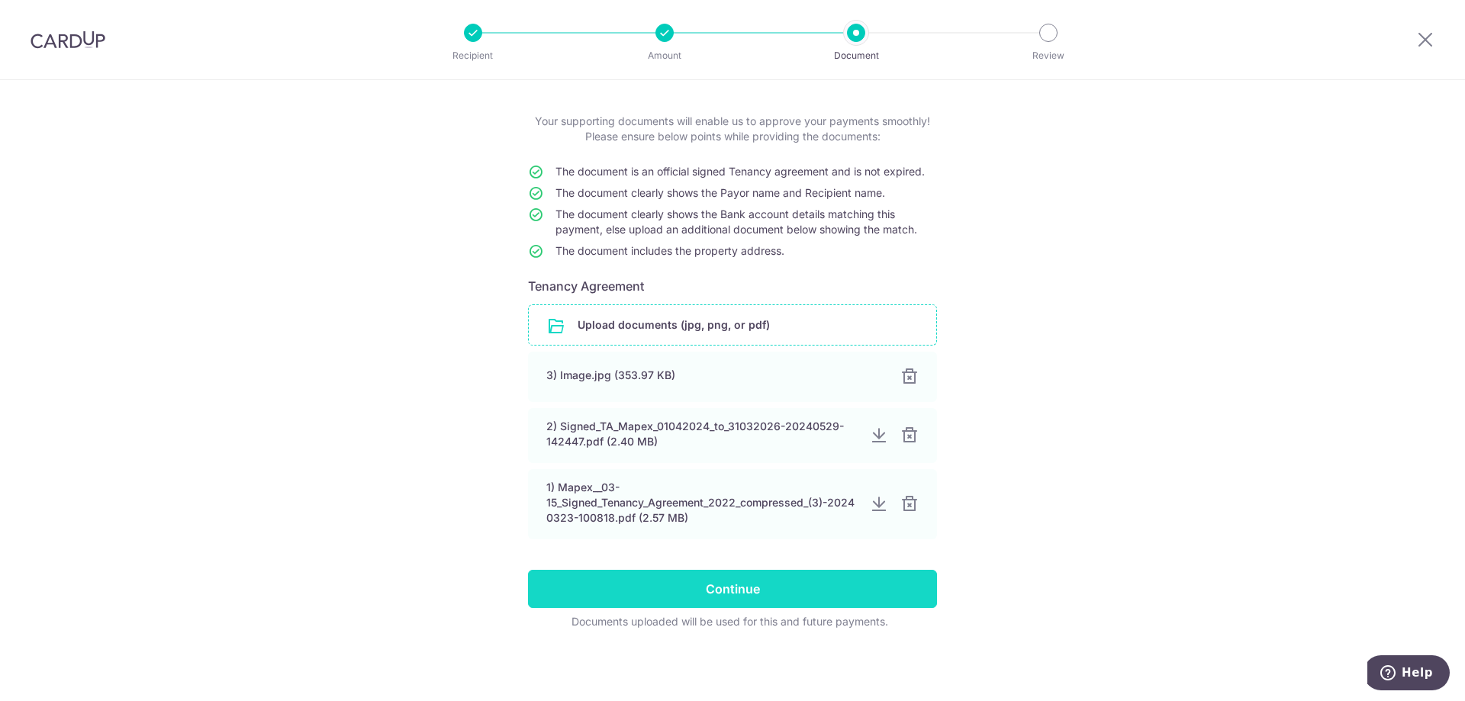
click at [738, 592] on input "Continue" at bounding box center [732, 589] width 409 height 38
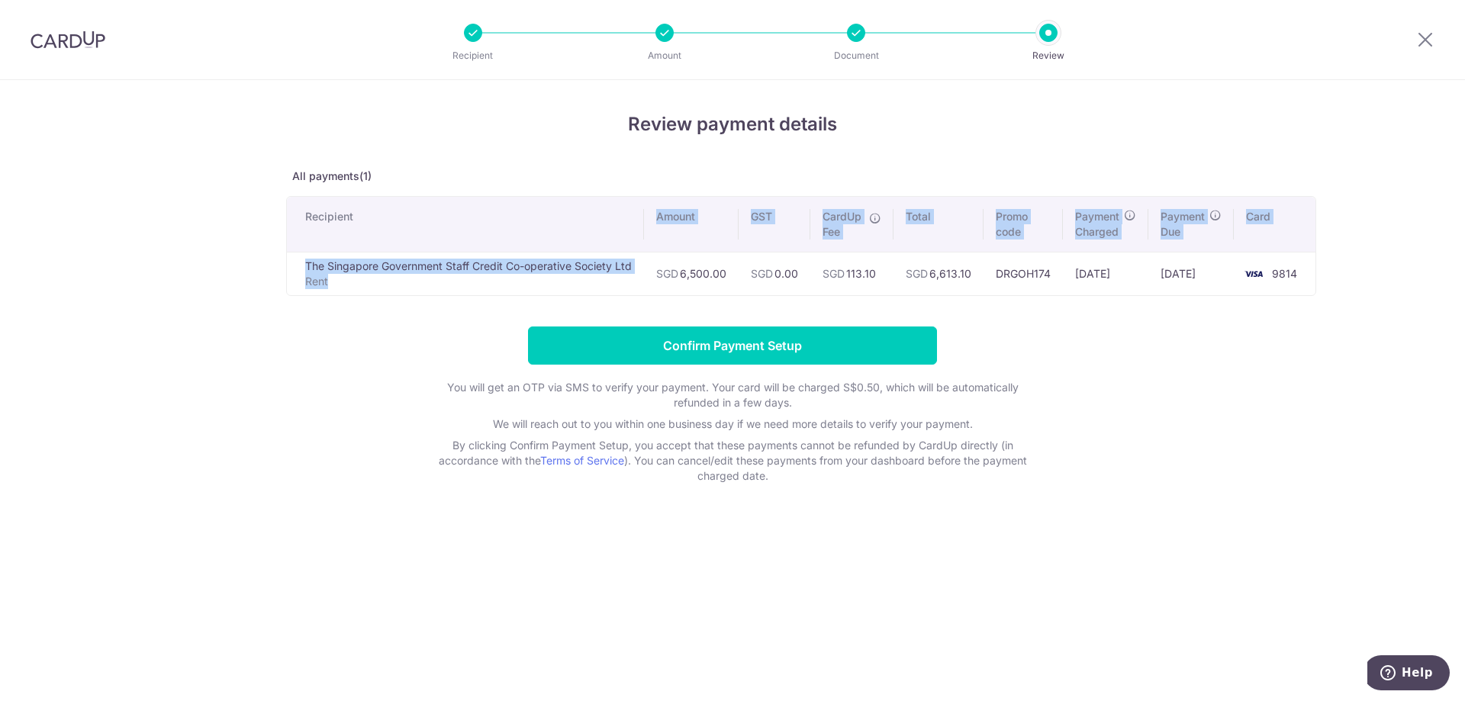
drag, startPoint x: 405, startPoint y: 258, endPoint x: 405, endPoint y: 321, distance: 63.3
click at [405, 321] on div "Review payment details All payments(1) Recipient Amount GST CardUp Fee Total Pr…" at bounding box center [732, 297] width 893 height 373
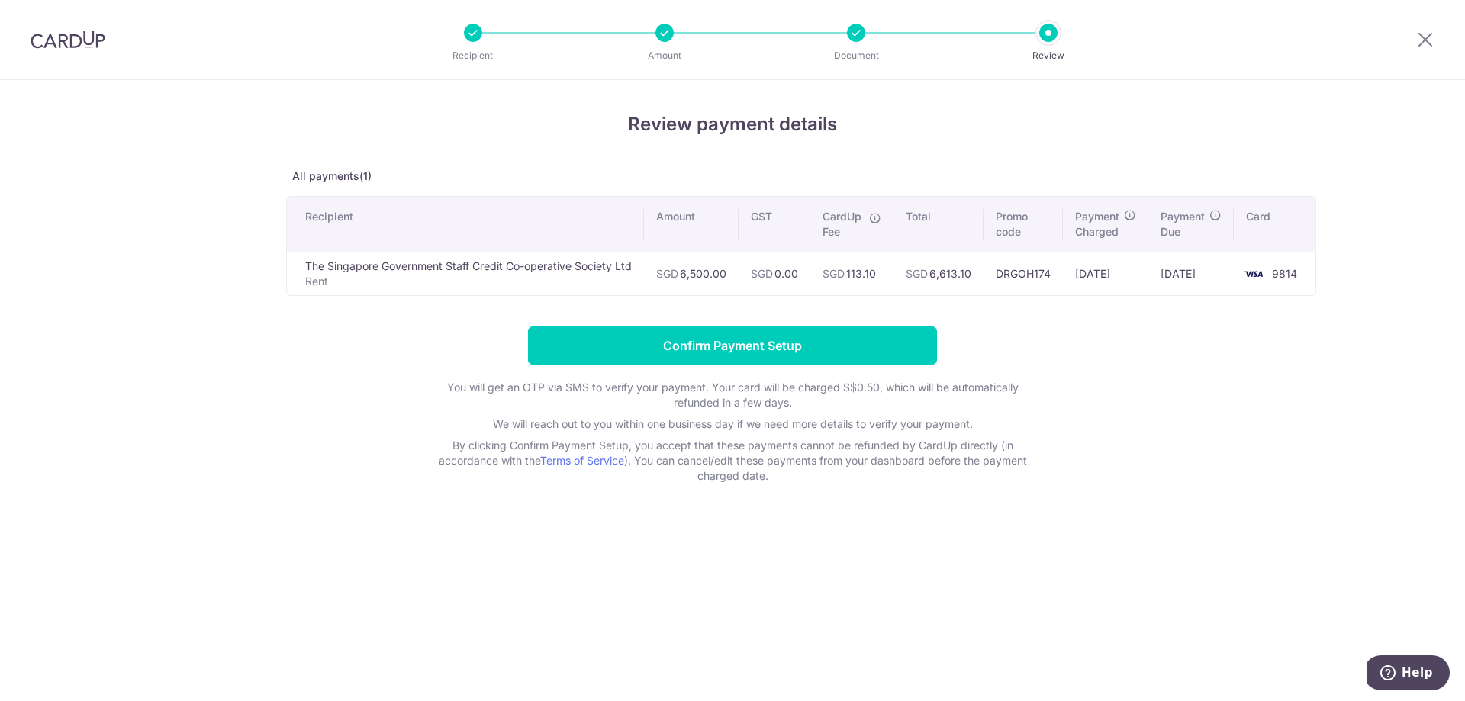
click at [403, 352] on form "Confirm Payment Setup You will get an OTP via SMS to verify your payment. Your …" at bounding box center [732, 405] width 893 height 157
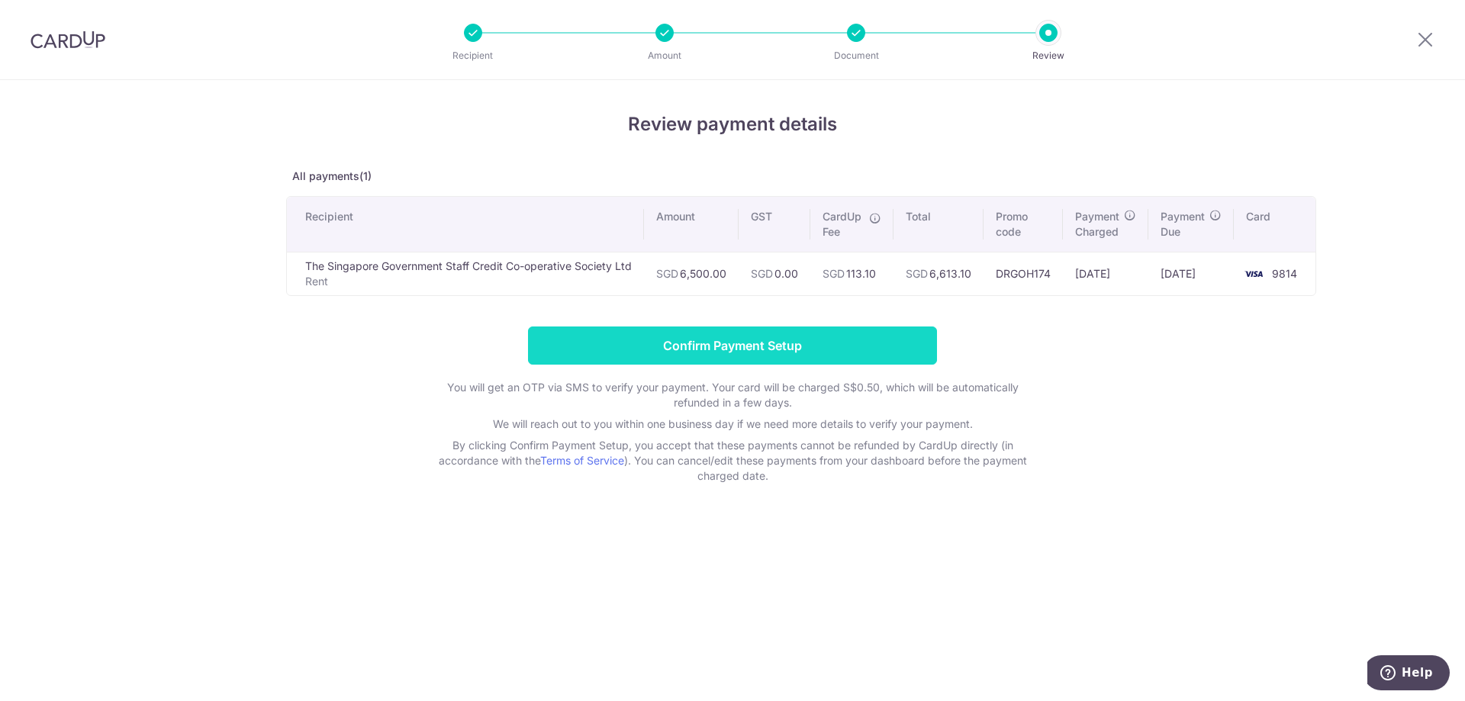
click at [608, 343] on input "Confirm Payment Setup" at bounding box center [732, 346] width 409 height 38
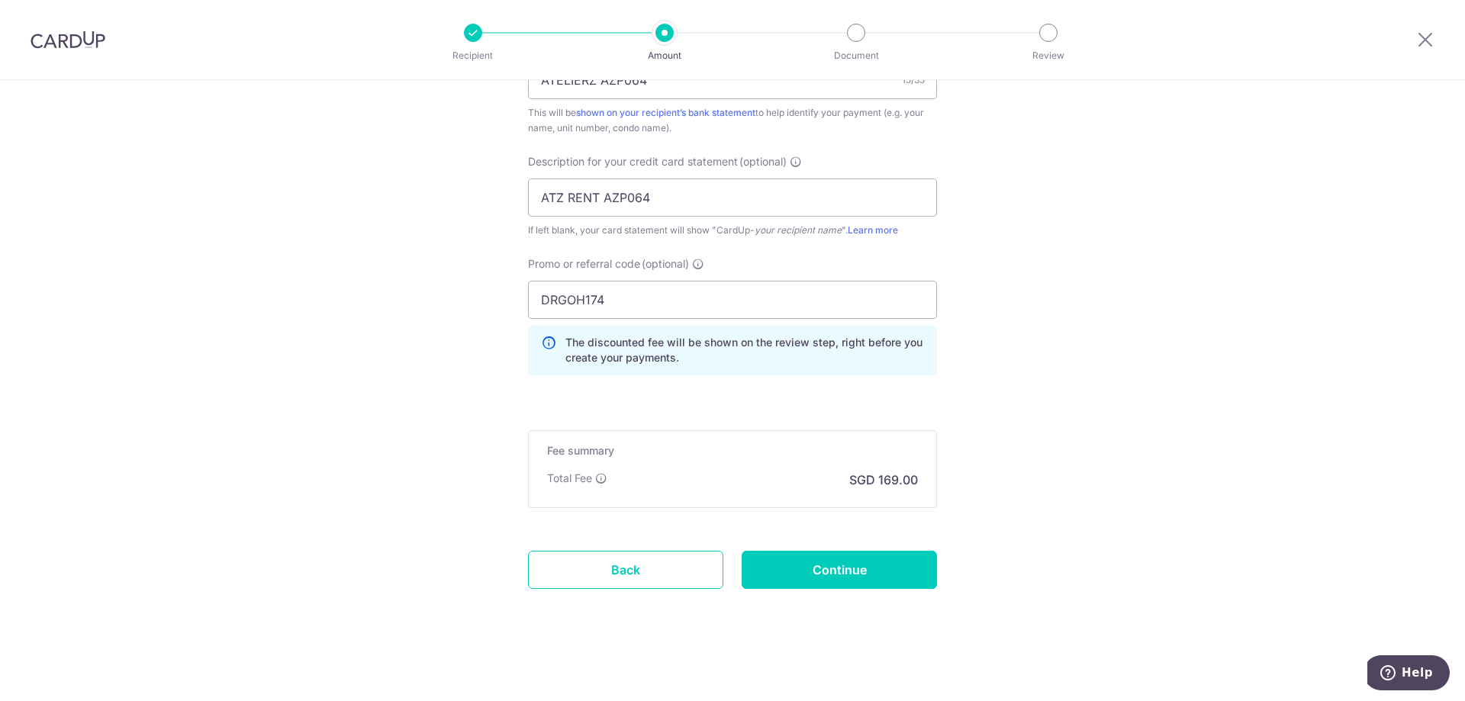
scroll to position [1055, 0]
click at [839, 572] on input "Continue" at bounding box center [839, 568] width 195 height 38
type input "Update Schedule"
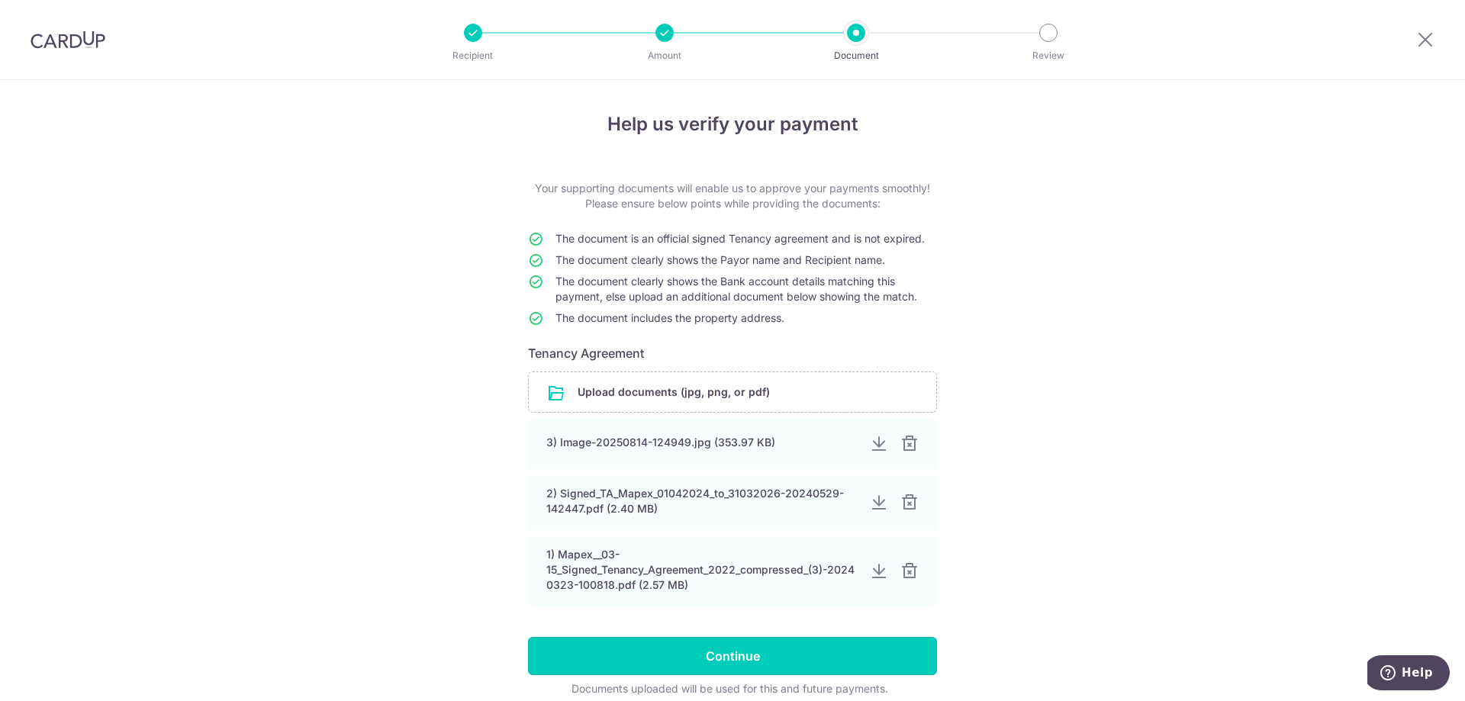
click at [761, 662] on input "Continue" at bounding box center [732, 656] width 409 height 38
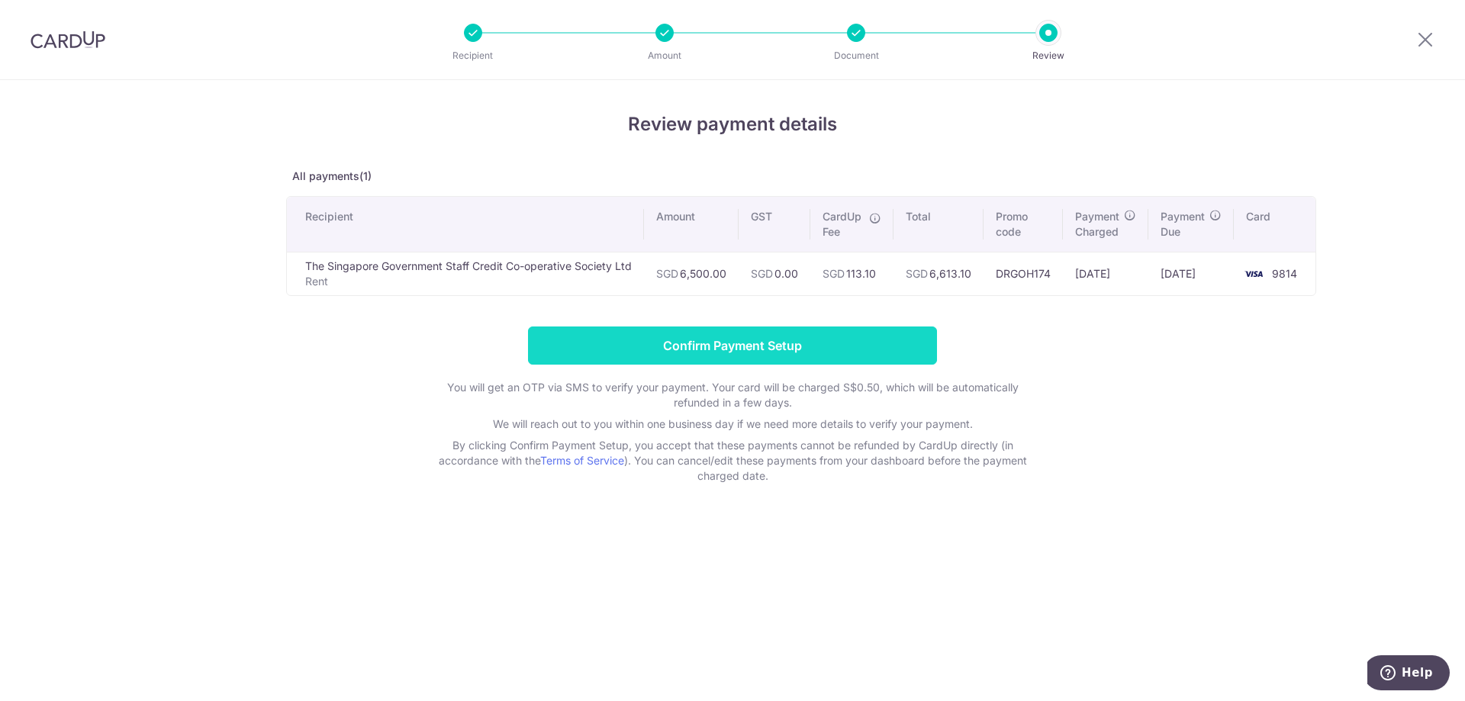
click at [727, 354] on input "Confirm Payment Setup" at bounding box center [732, 346] width 409 height 38
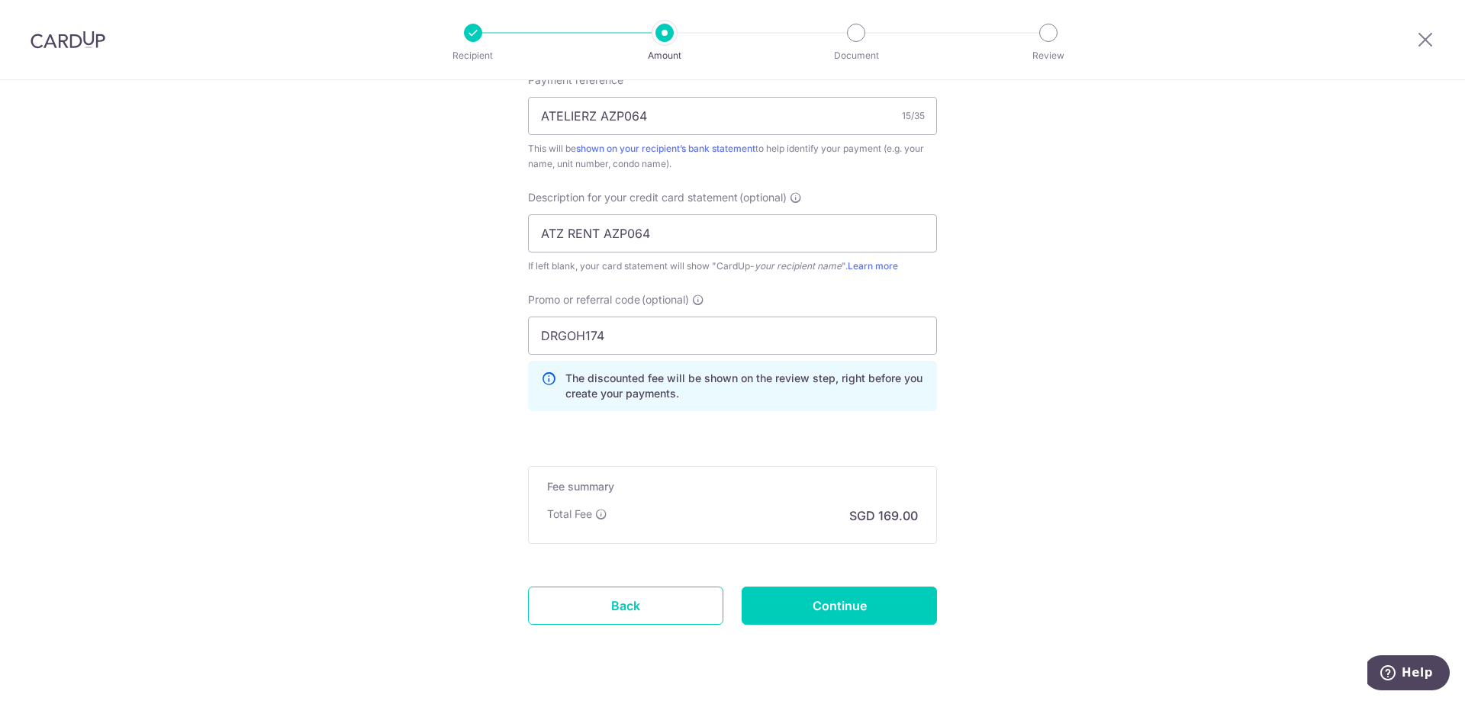
scroll to position [1055, 0]
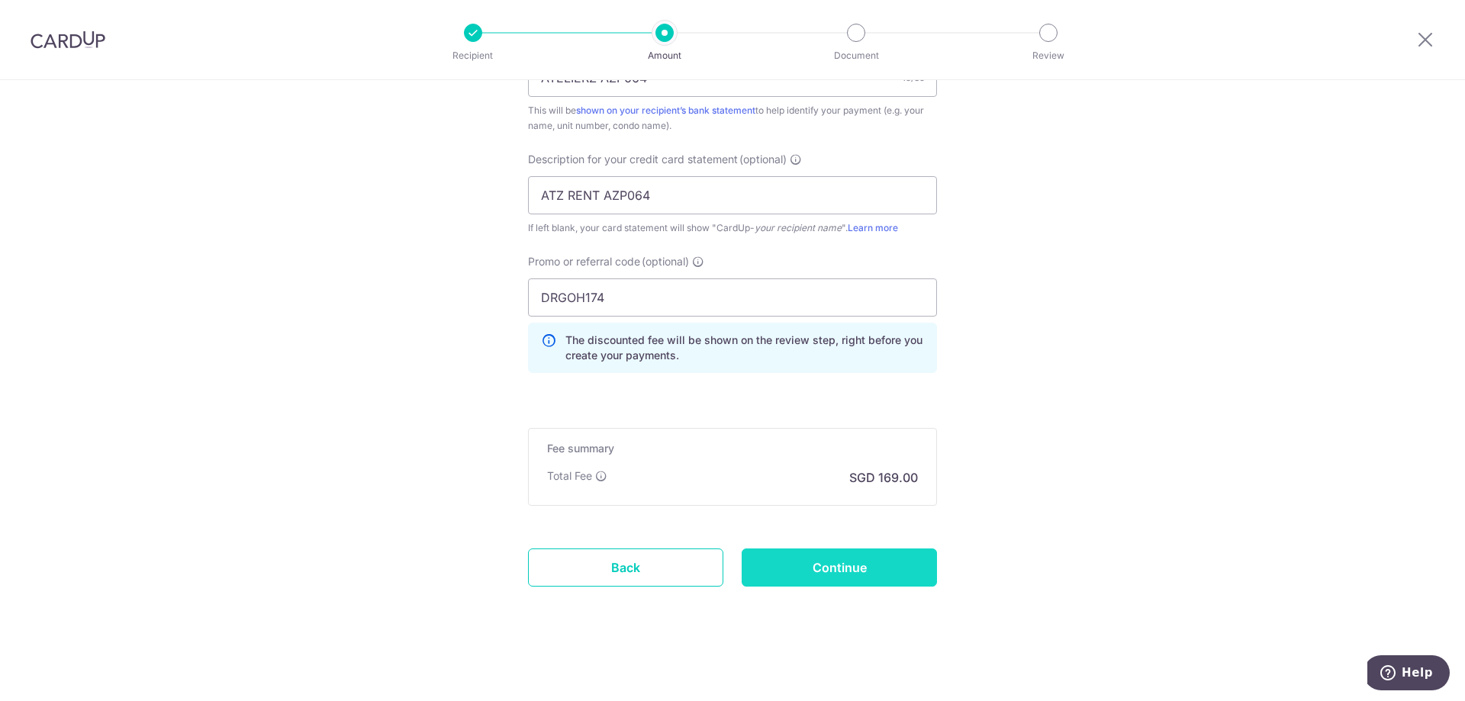
click at [862, 555] on input "Continue" at bounding box center [839, 568] width 195 height 38
type input "Update Schedule"
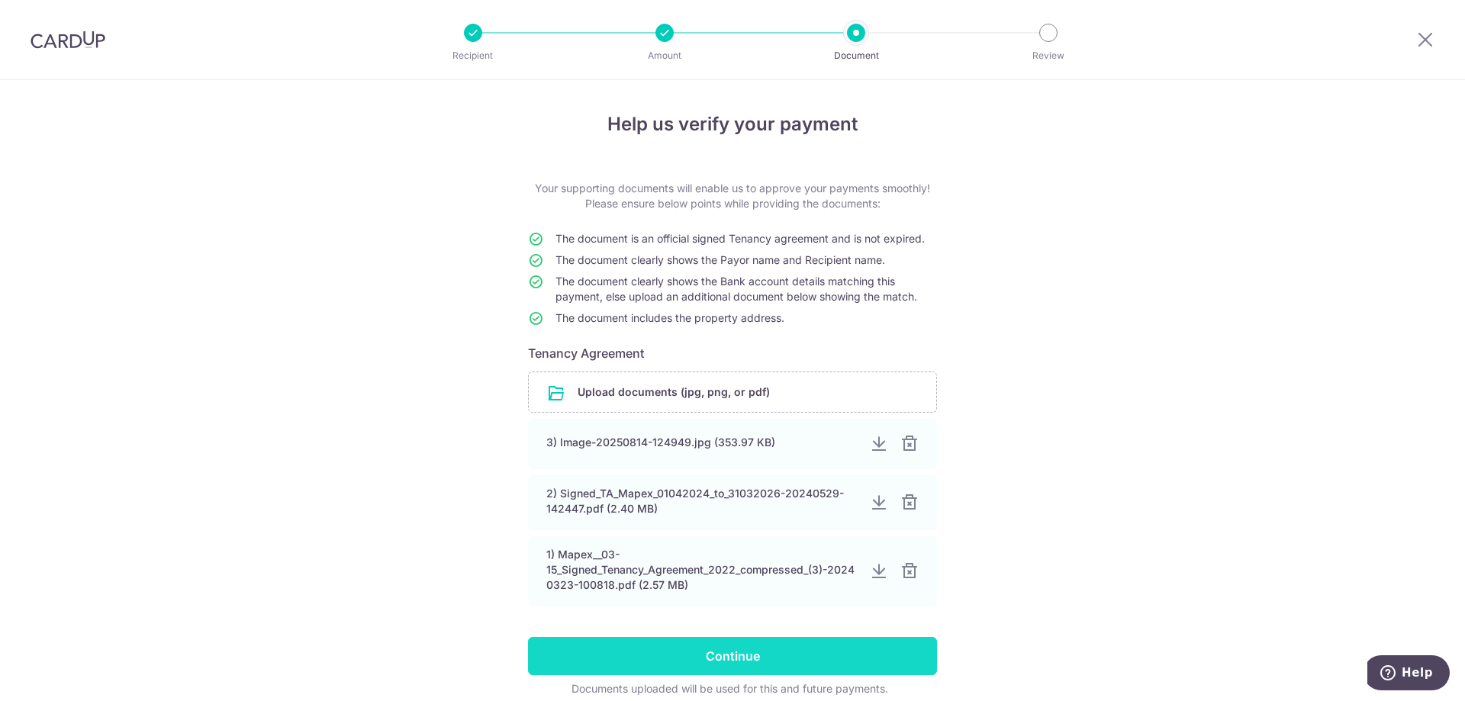
click at [767, 644] on input "Continue" at bounding box center [732, 656] width 409 height 38
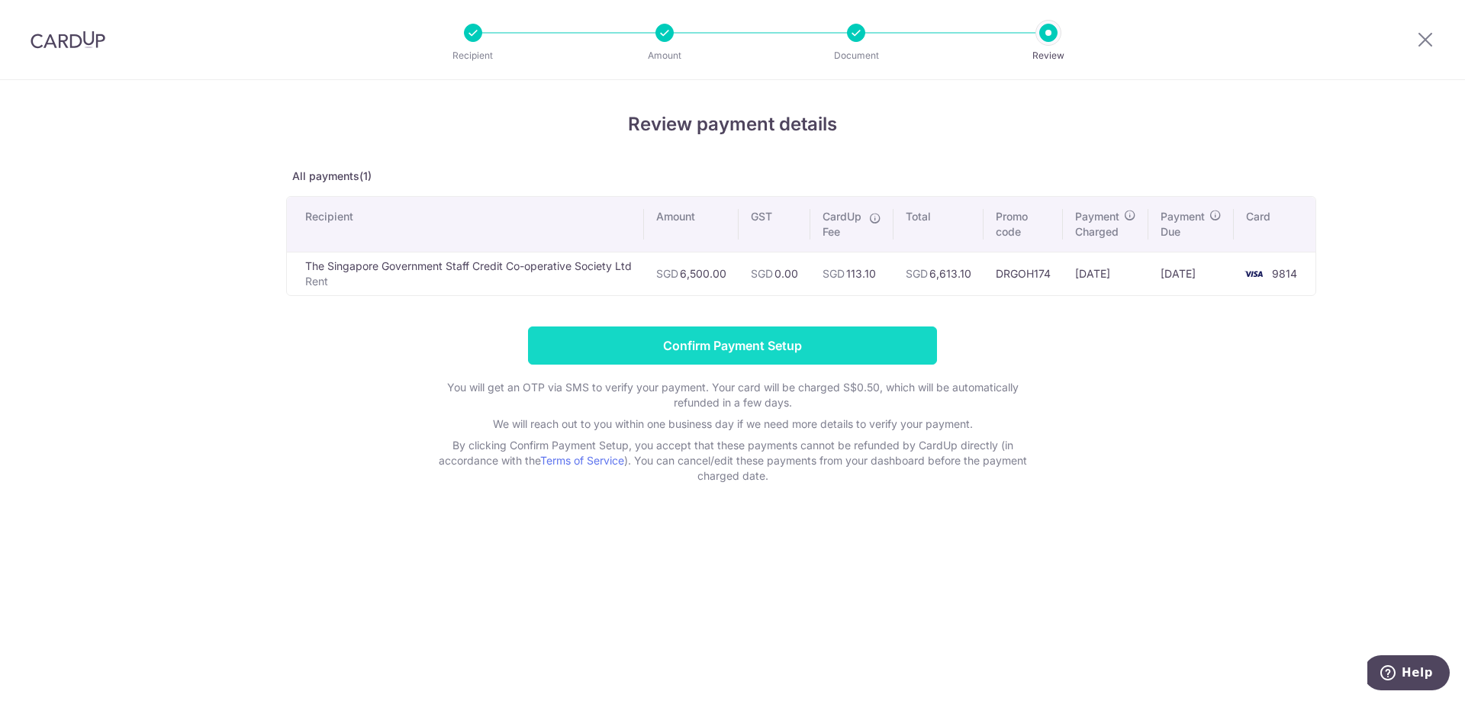
click at [752, 329] on input "Confirm Payment Setup" at bounding box center [732, 346] width 409 height 38
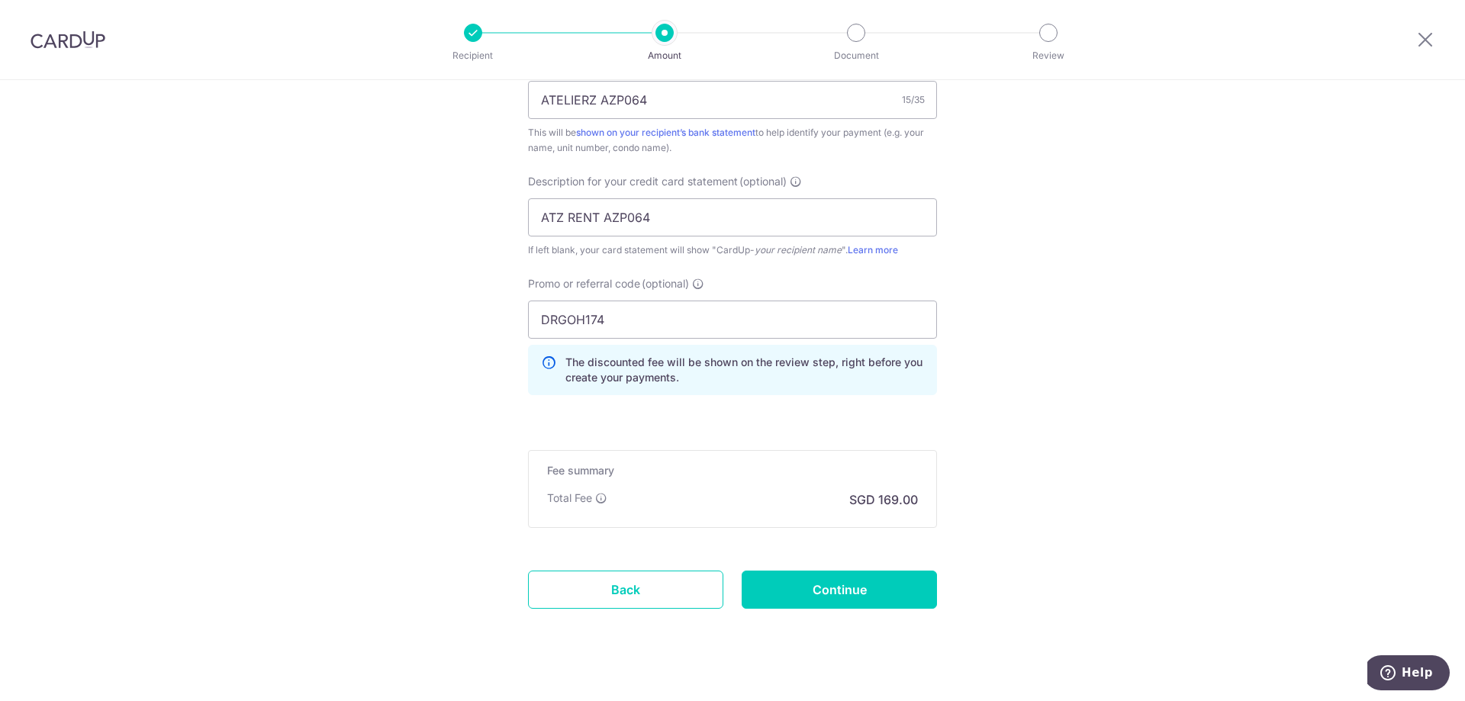
scroll to position [1055, 0]
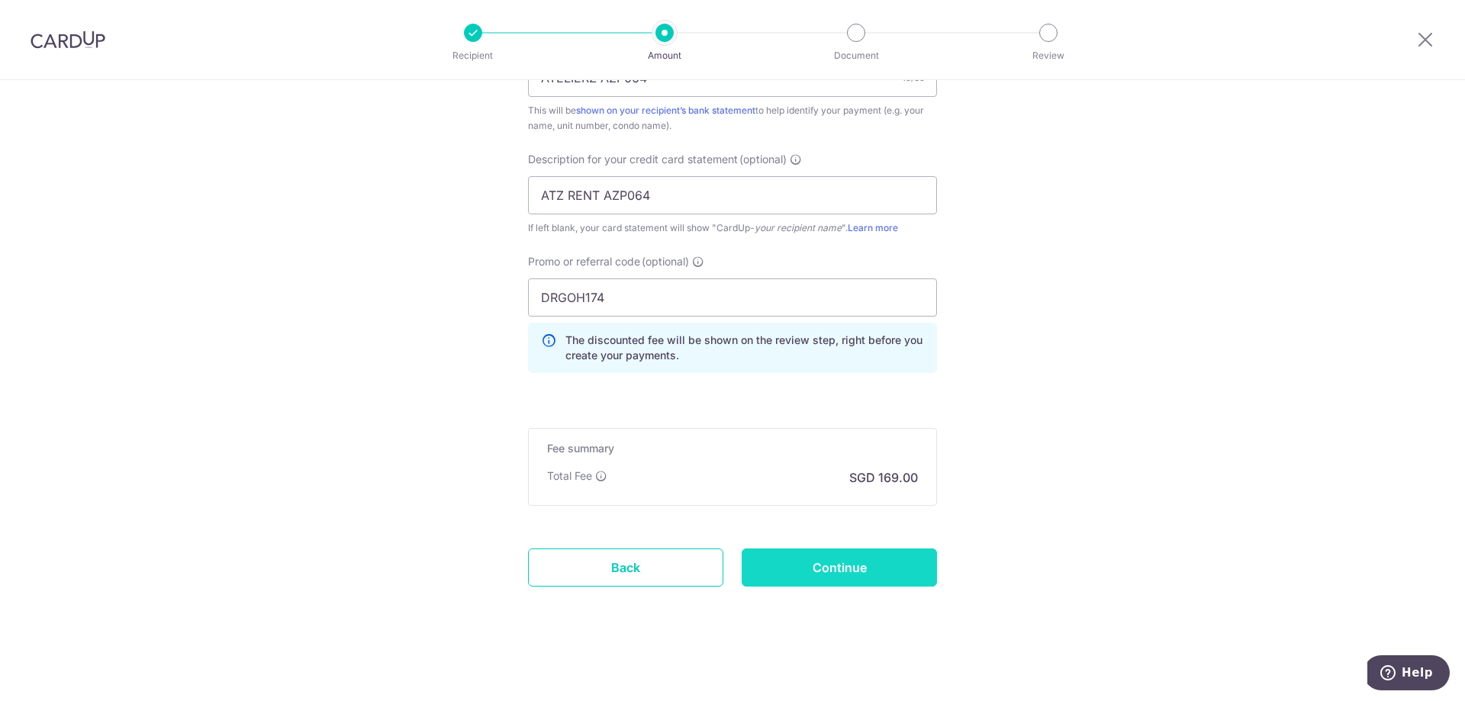
click at [854, 574] on input "Continue" at bounding box center [839, 568] width 195 height 38
type input "Update Schedule"
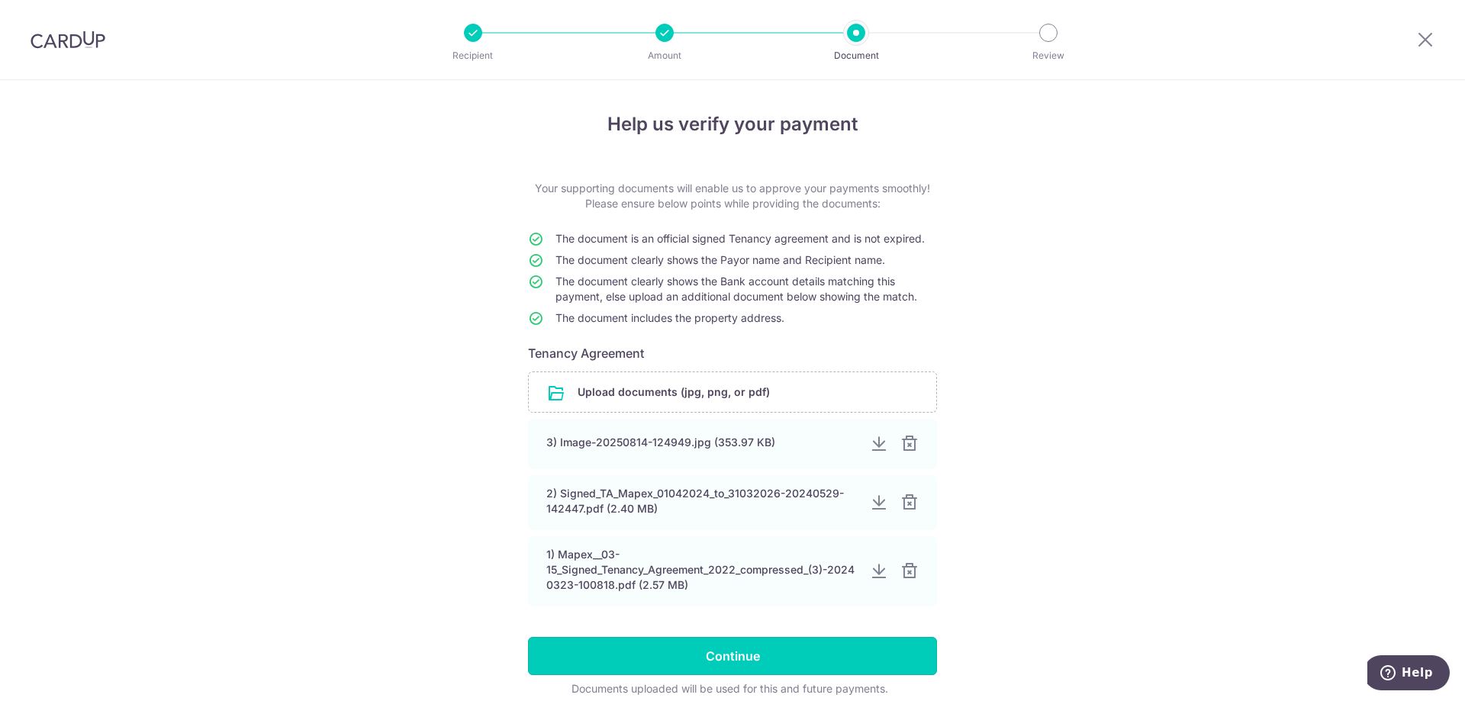
click at [723, 661] on input "Continue" at bounding box center [732, 656] width 409 height 38
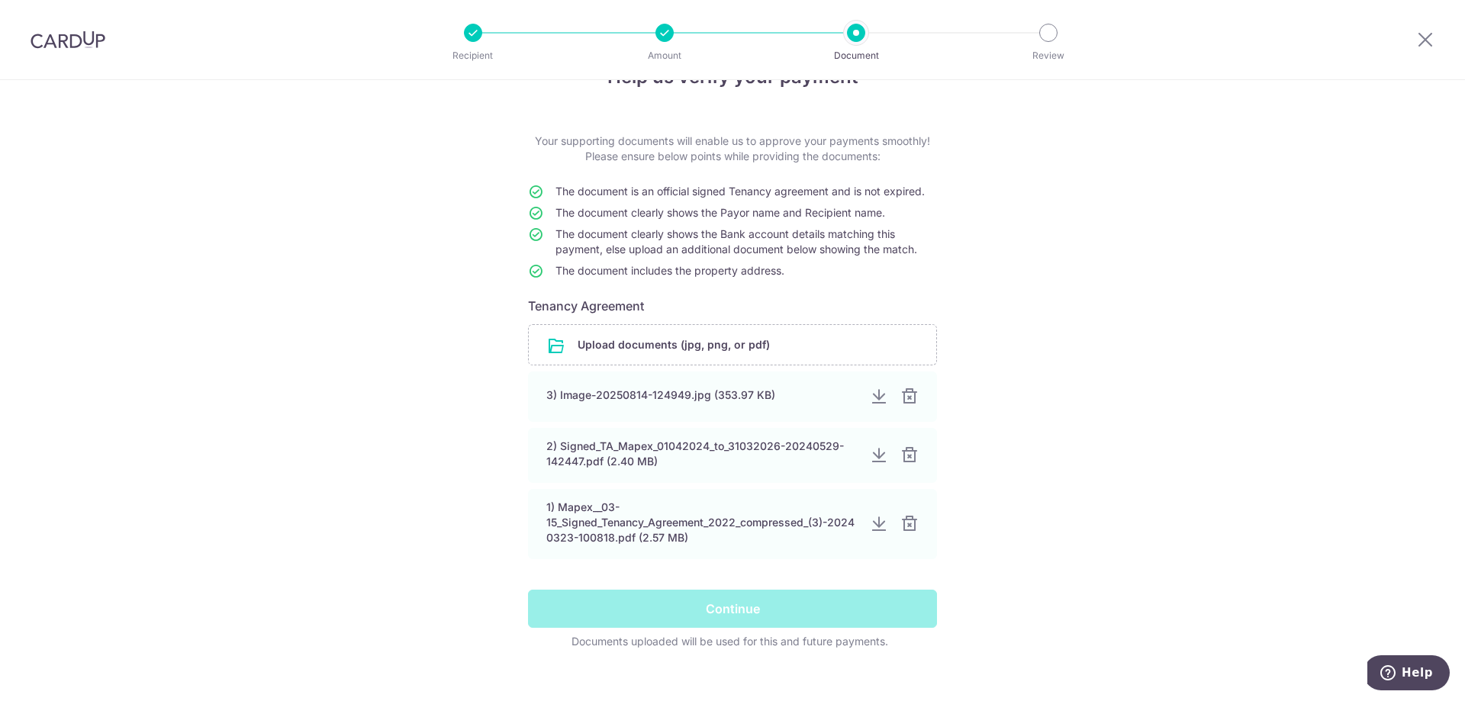
scroll to position [67, 0]
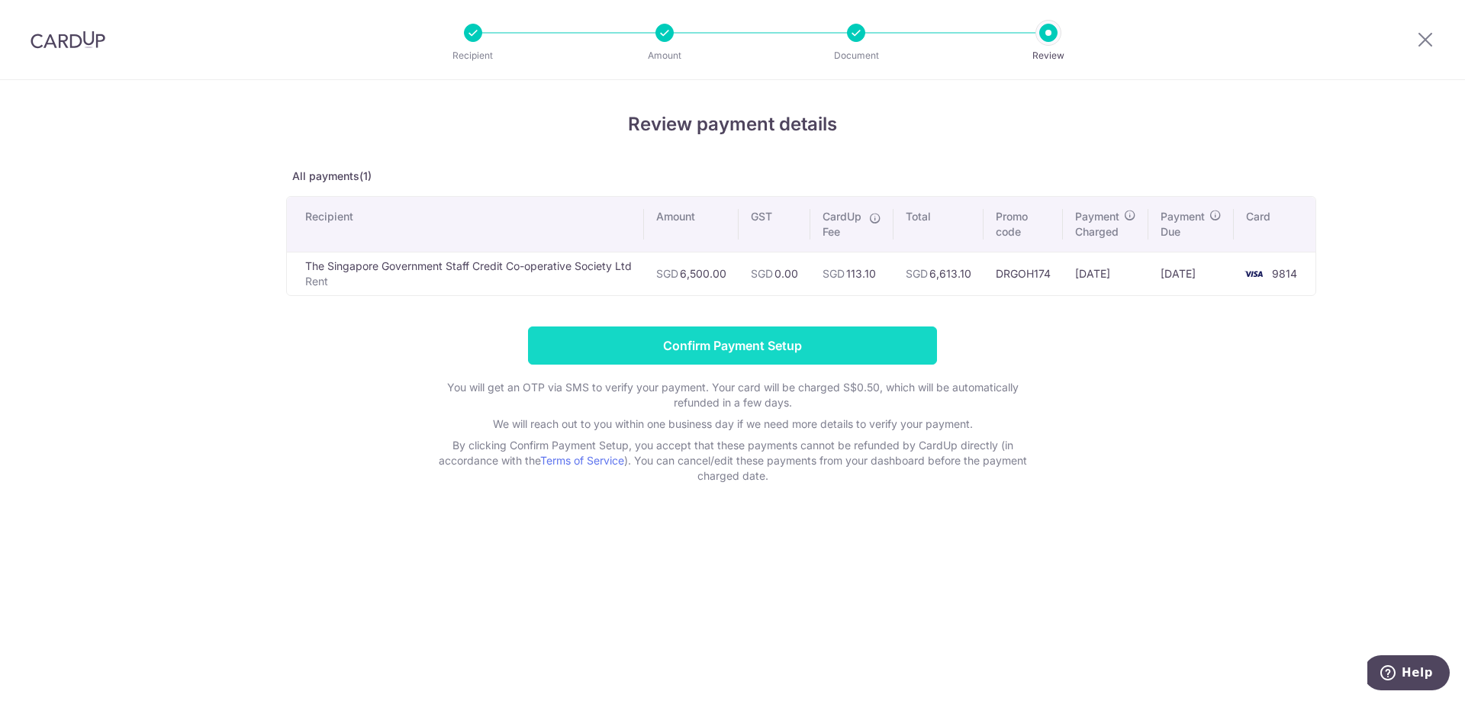
click at [689, 339] on input "Confirm Payment Setup" at bounding box center [732, 346] width 409 height 38
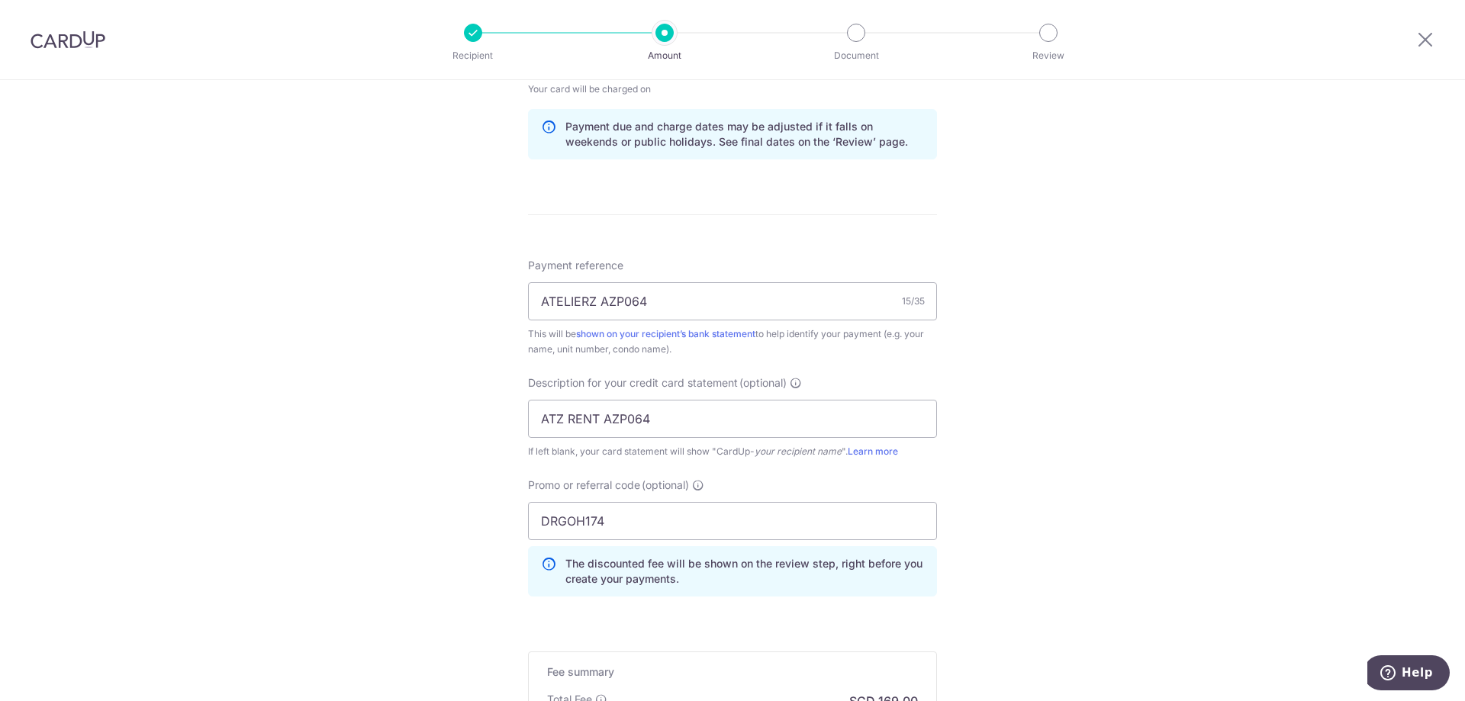
scroll to position [1055, 0]
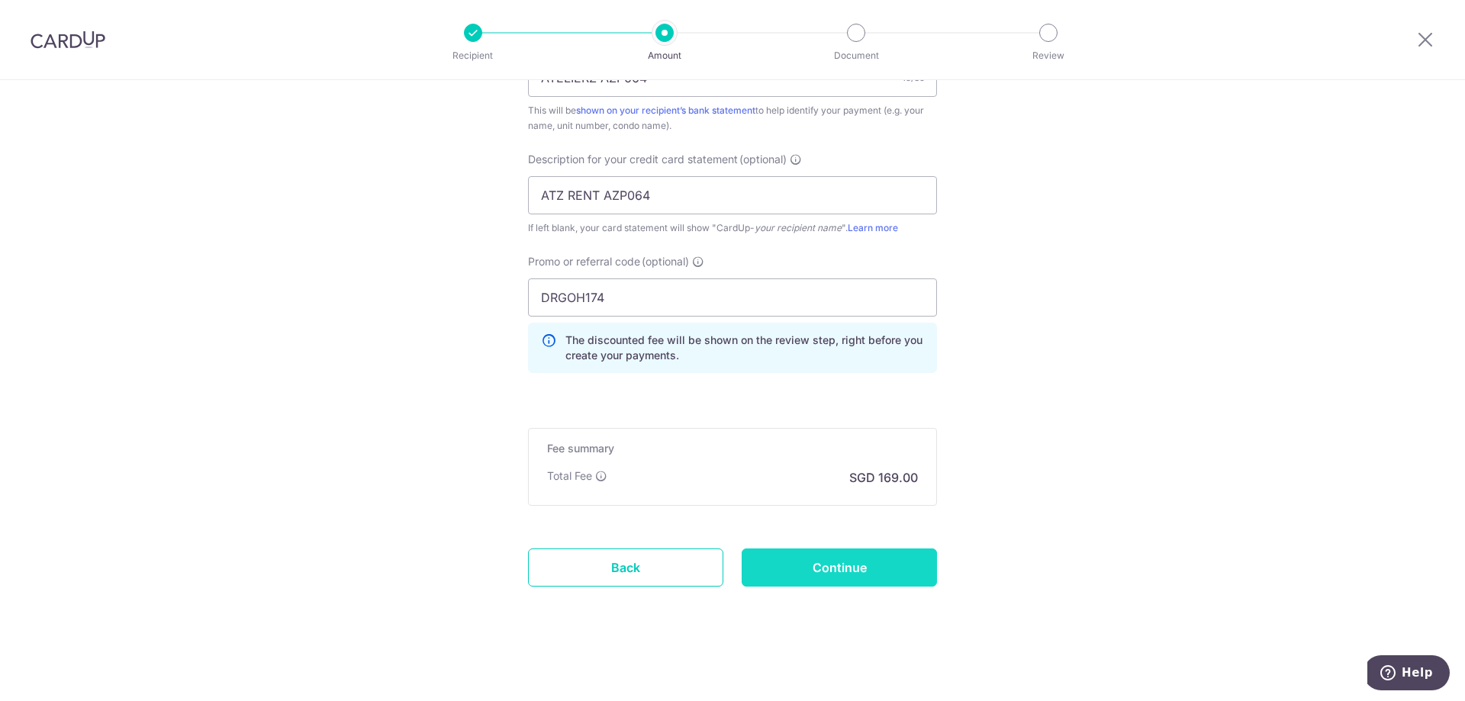
click at [790, 570] on input "Continue" at bounding box center [839, 568] width 195 height 38
type input "Update Schedule"
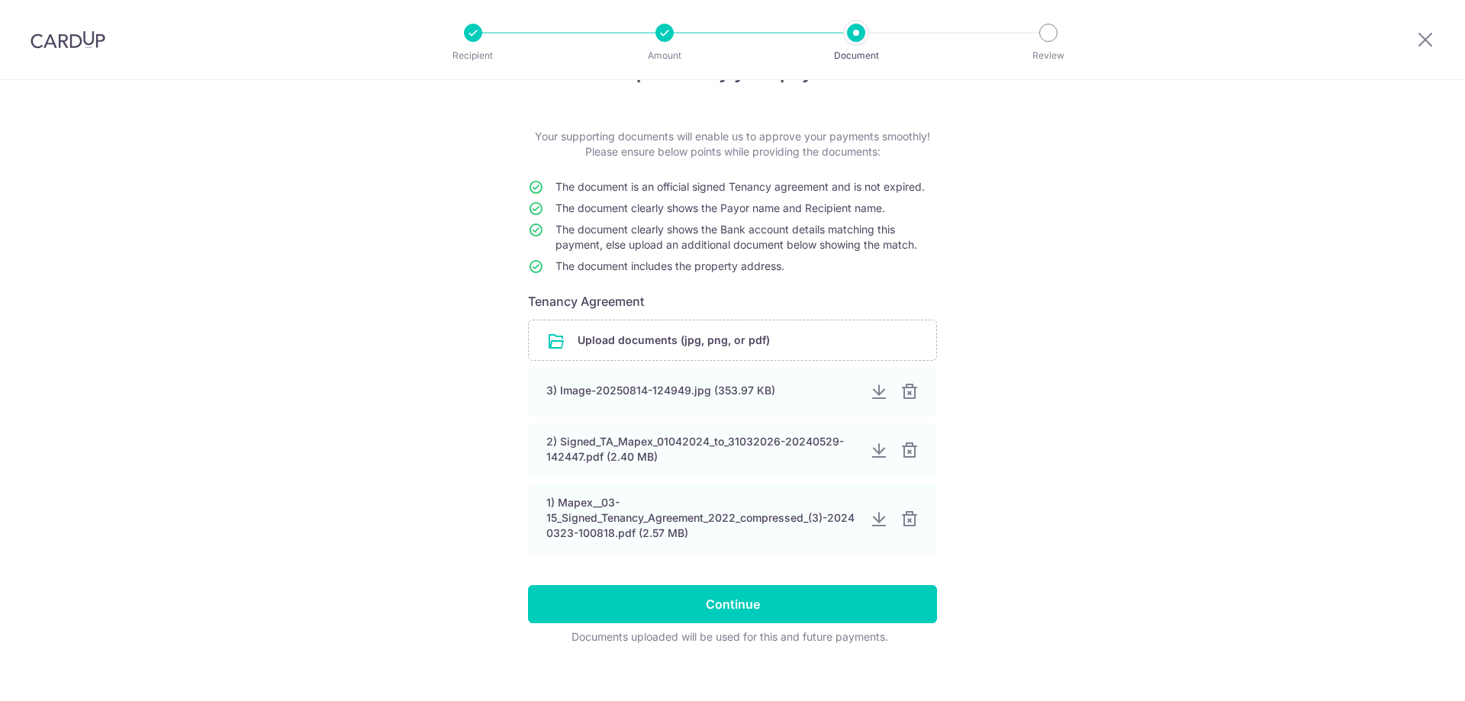
scroll to position [67, 0]
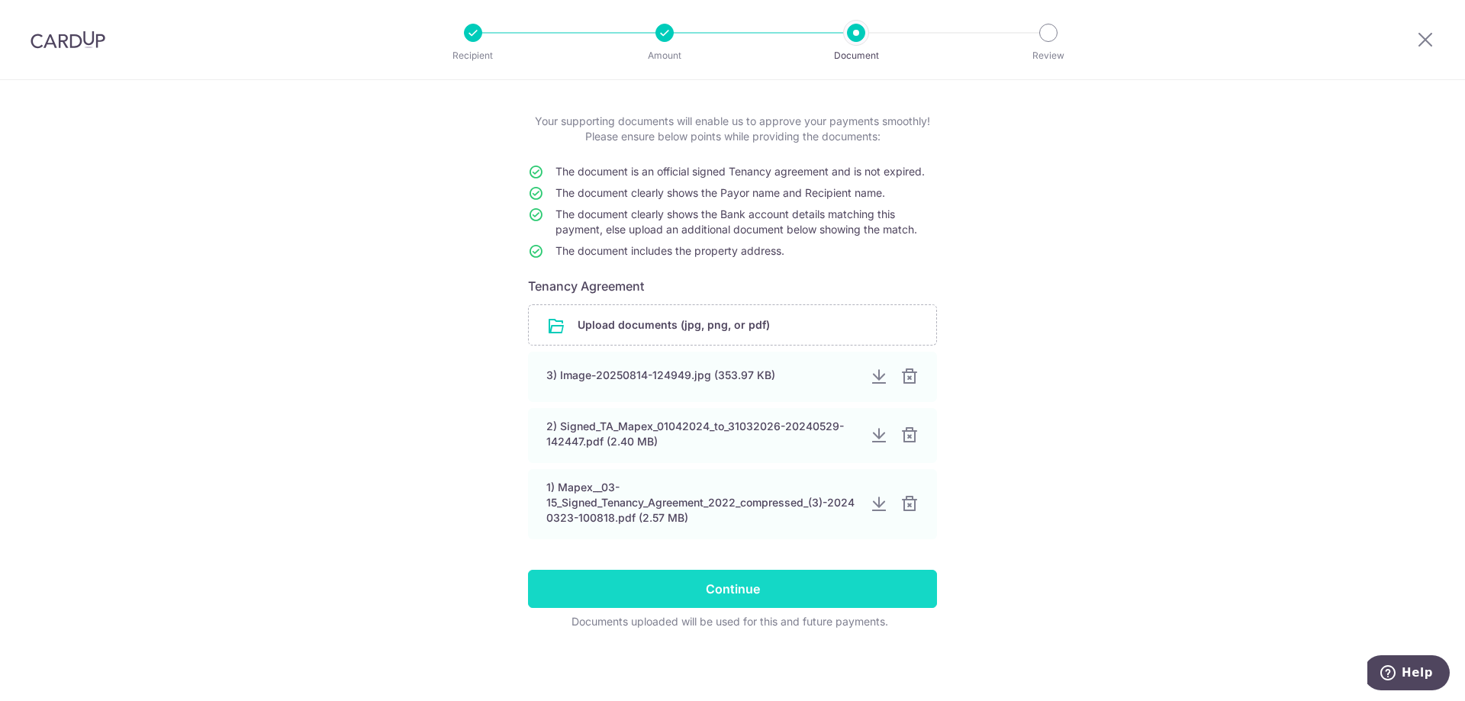
click at [664, 591] on input "Continue" at bounding box center [732, 589] width 409 height 38
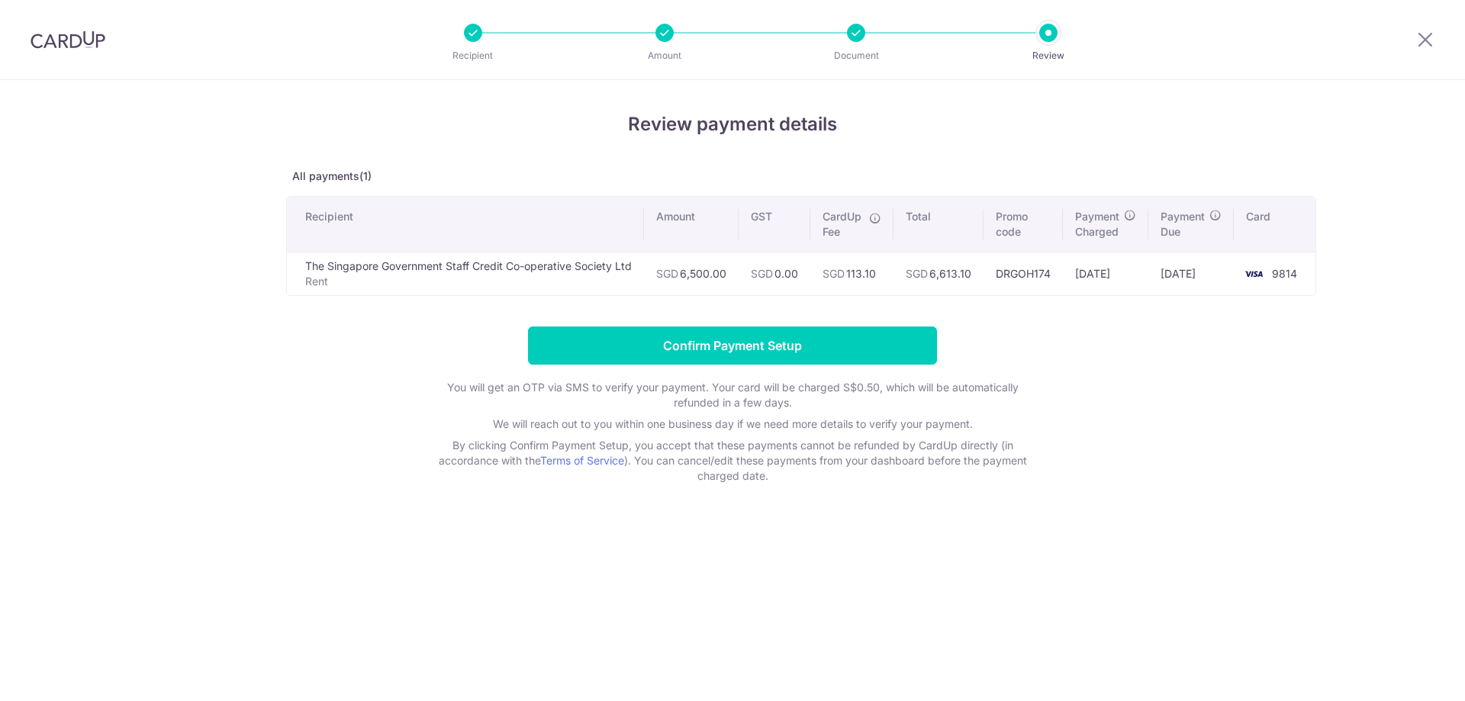
click at [742, 349] on input "Confirm Payment Setup" at bounding box center [732, 346] width 409 height 38
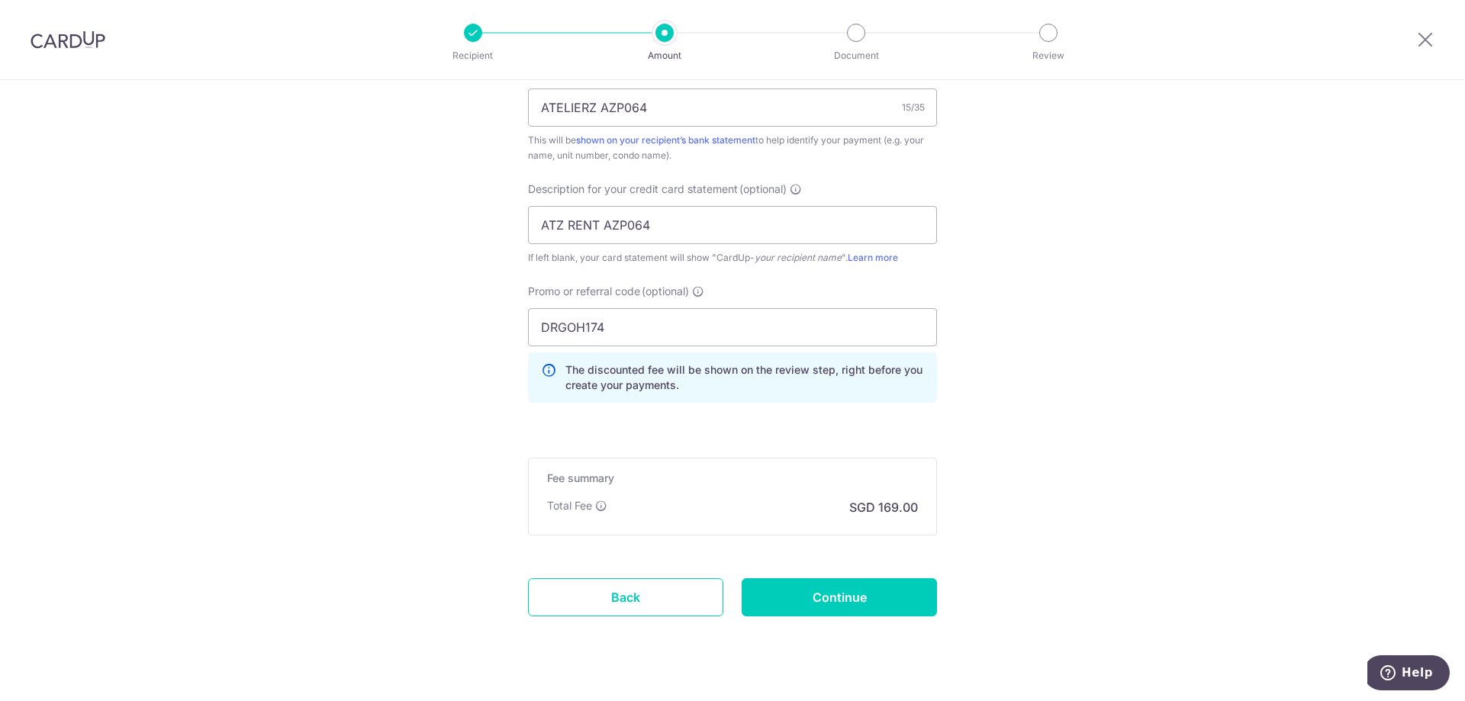
scroll to position [1055, 0]
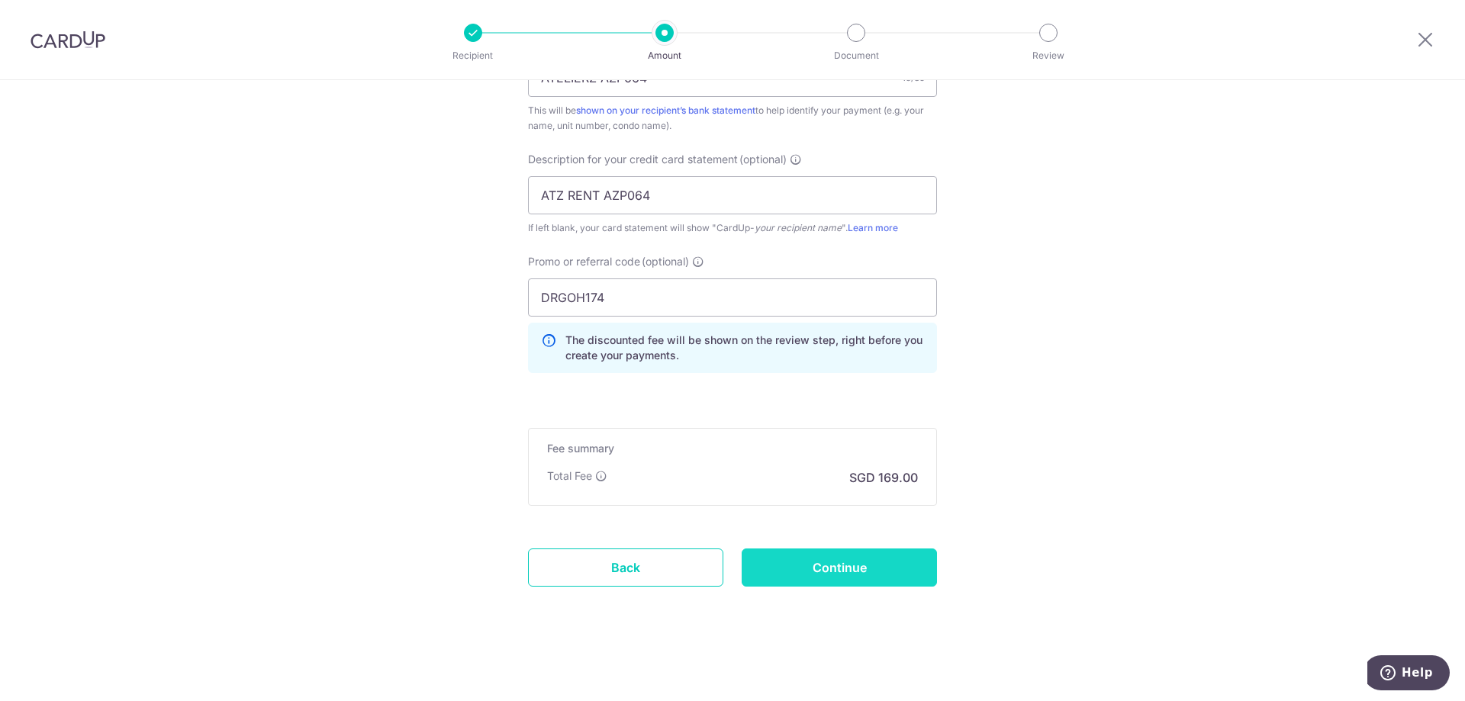
click at [823, 565] on input "Continue" at bounding box center [839, 568] width 195 height 38
type input "Update Schedule"
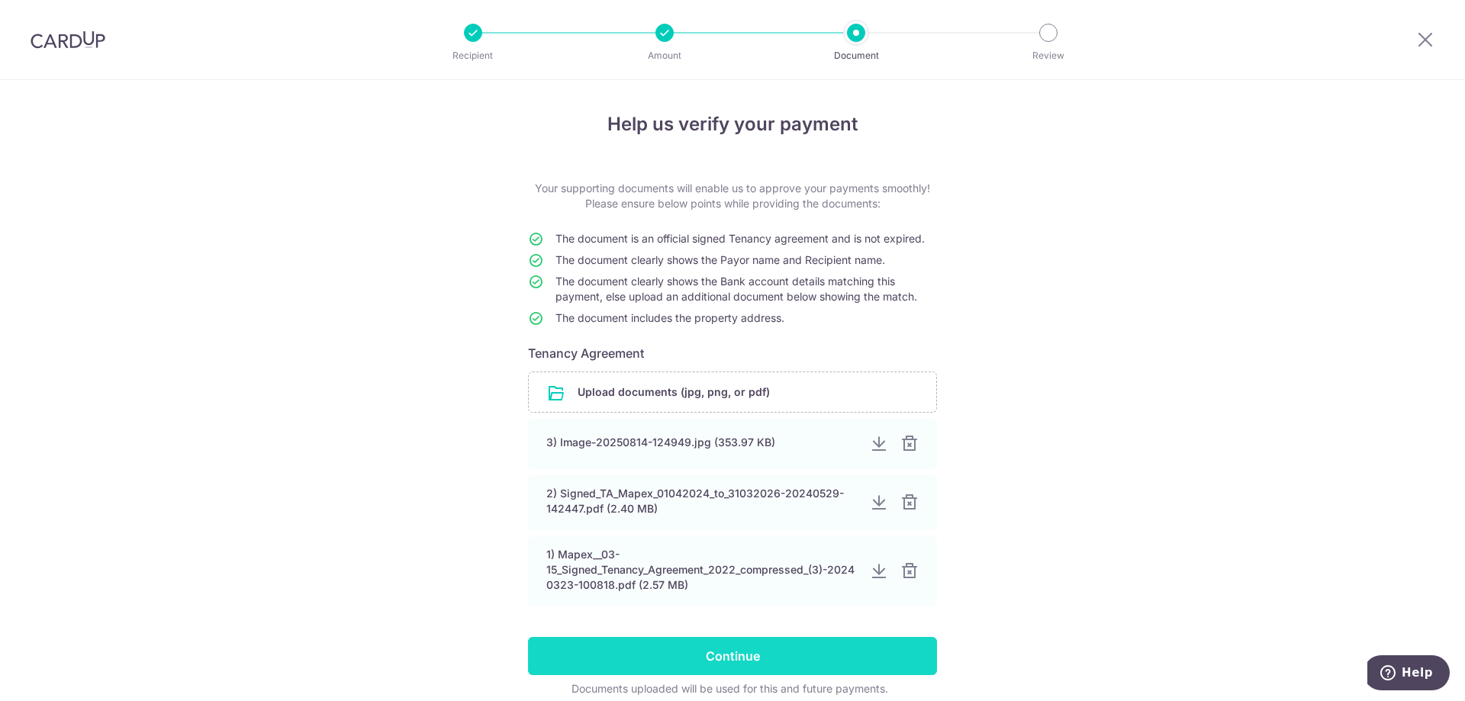
click at [712, 660] on input "Continue" at bounding box center [732, 656] width 409 height 38
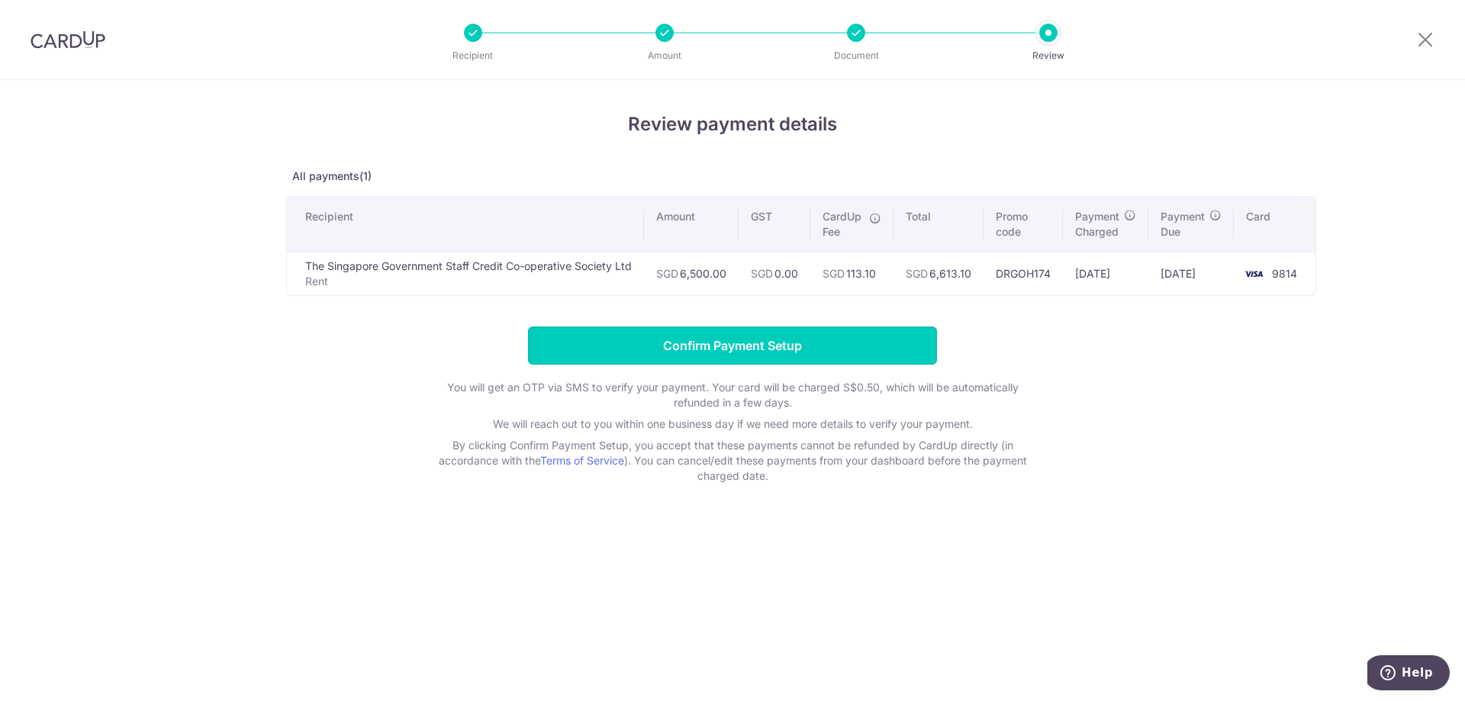
drag, startPoint x: 0, startPoint y: 0, endPoint x: 630, endPoint y: 331, distance: 711.8
click at [630, 331] on input "Confirm Payment Setup" at bounding box center [732, 346] width 409 height 38
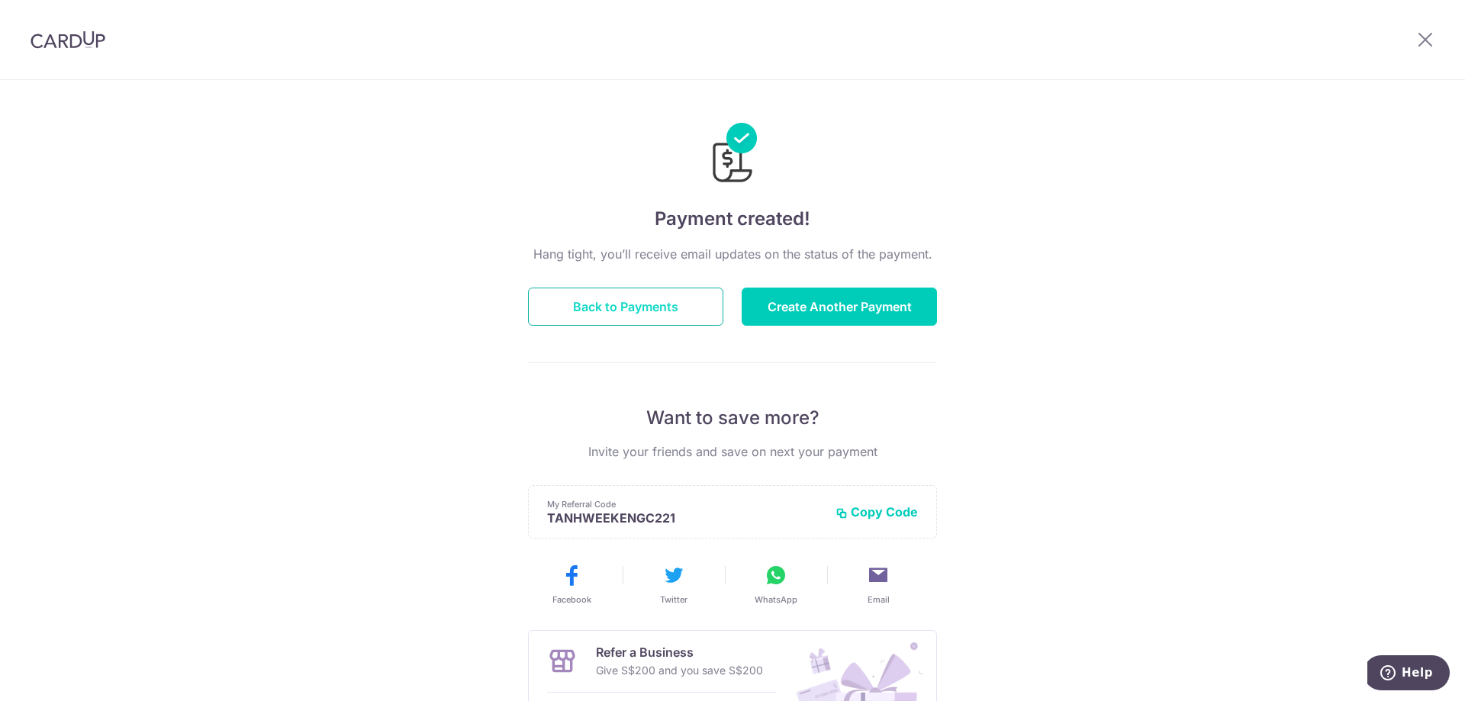
click at [652, 309] on button "Back to Payments" at bounding box center [625, 307] width 195 height 38
